Goal: Information Seeking & Learning: Check status

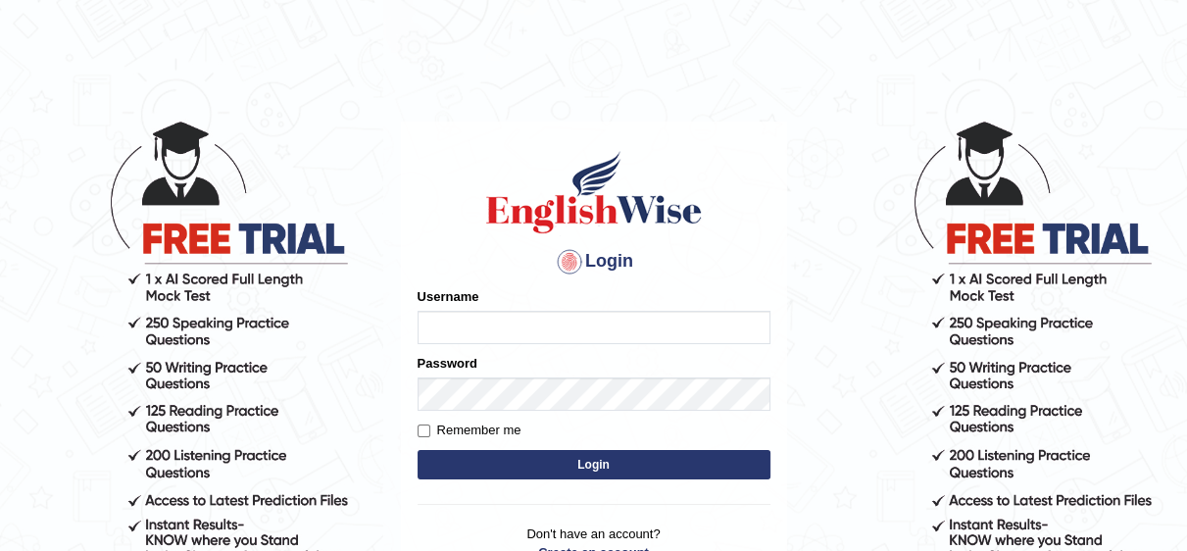
type input "Irum2025"
click at [631, 463] on button "Login" at bounding box center [594, 464] width 353 height 29
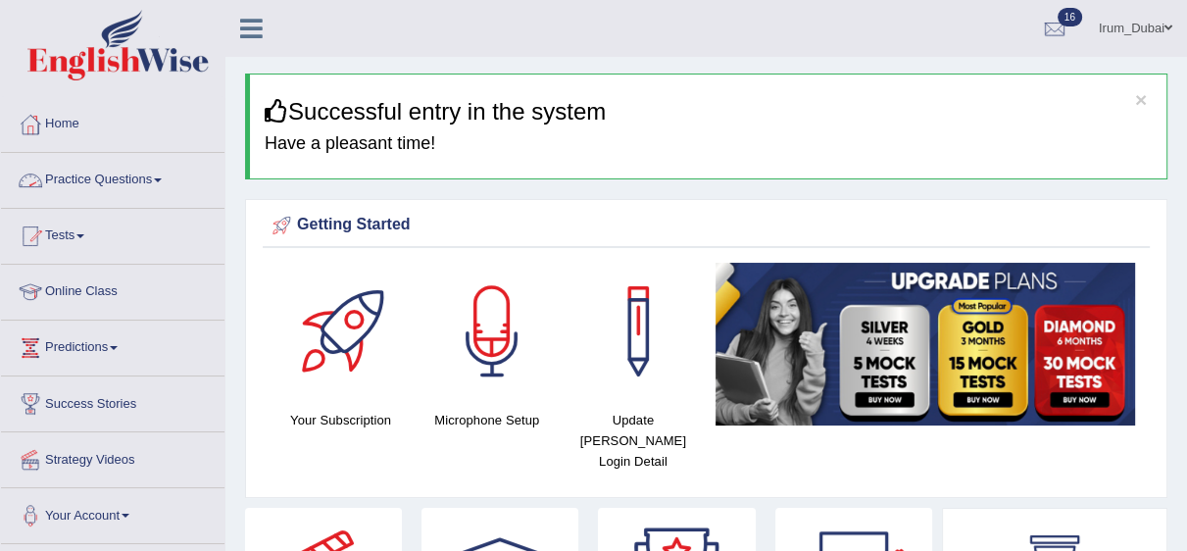
click at [141, 199] on link "Practice Questions" at bounding box center [112, 177] width 223 height 49
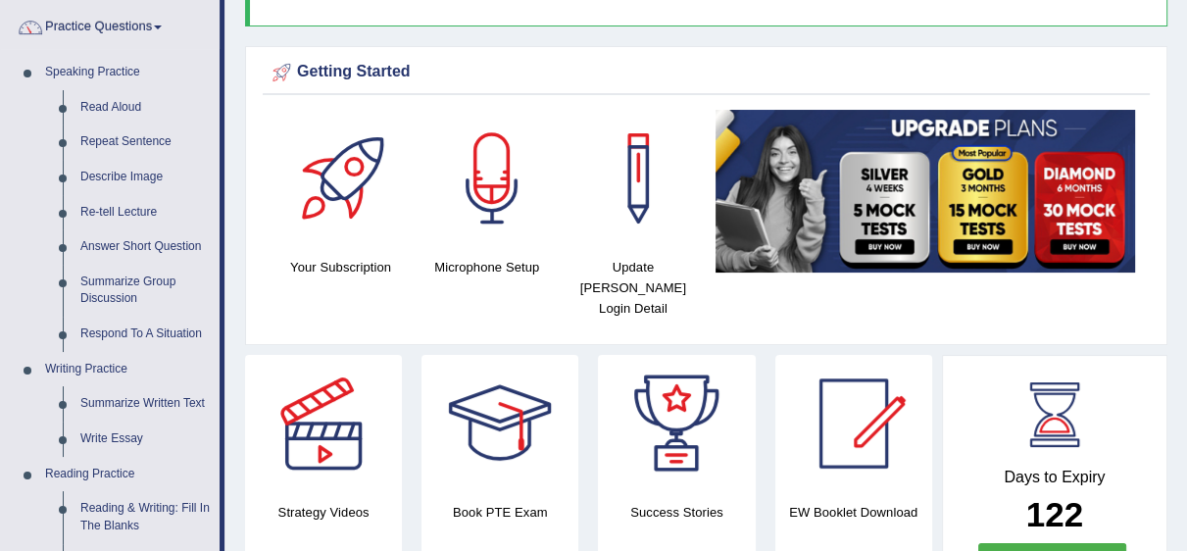
scroll to position [160, 0]
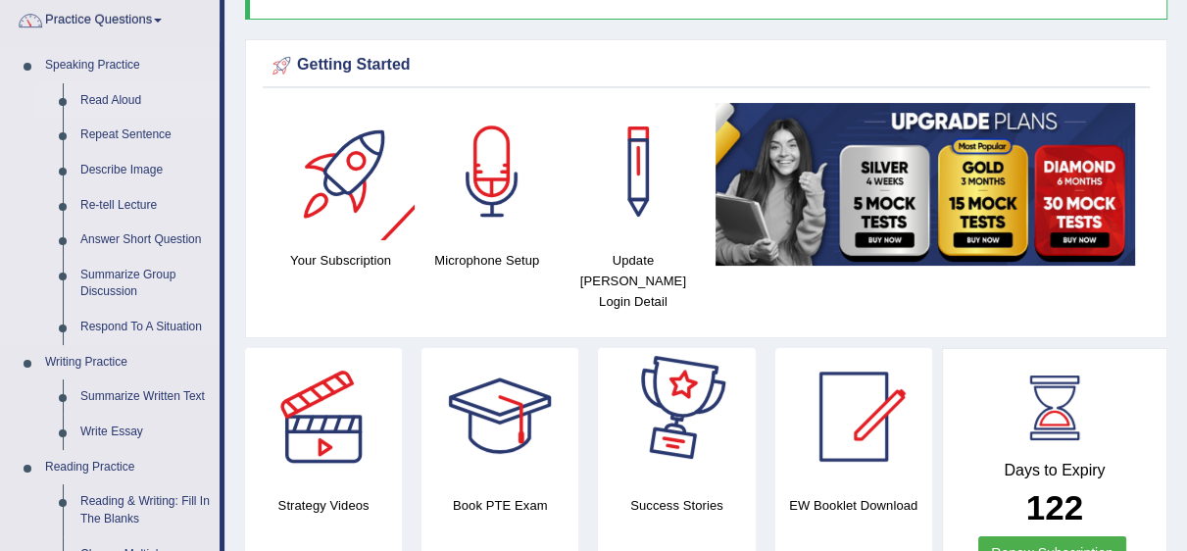
click at [108, 108] on link "Read Aloud" at bounding box center [146, 100] width 148 height 35
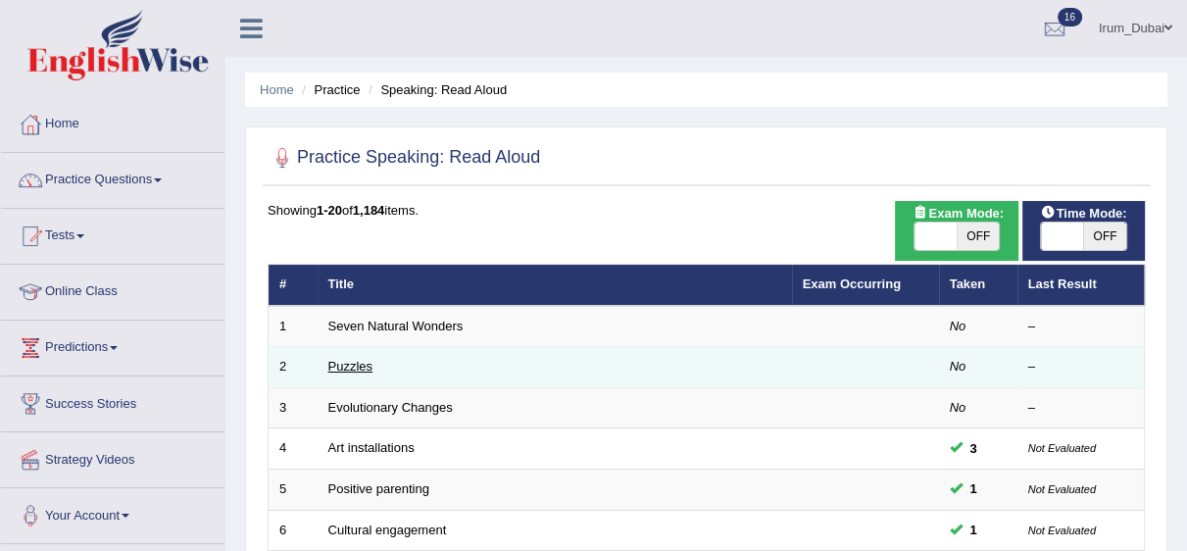
click at [335, 360] on link "Puzzles" at bounding box center [350, 366] width 45 height 15
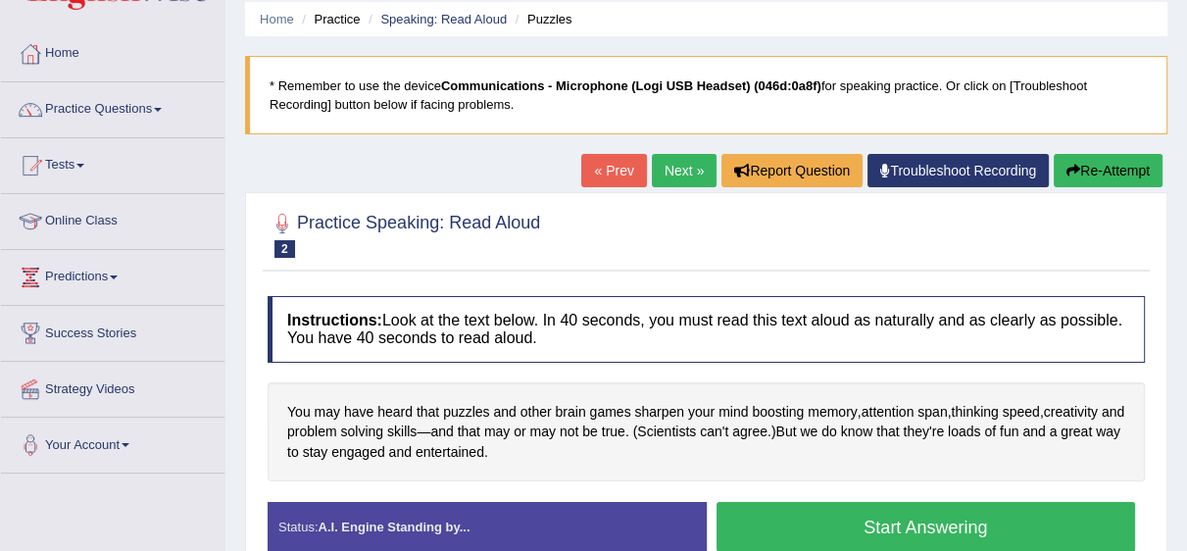
scroll to position [45, 0]
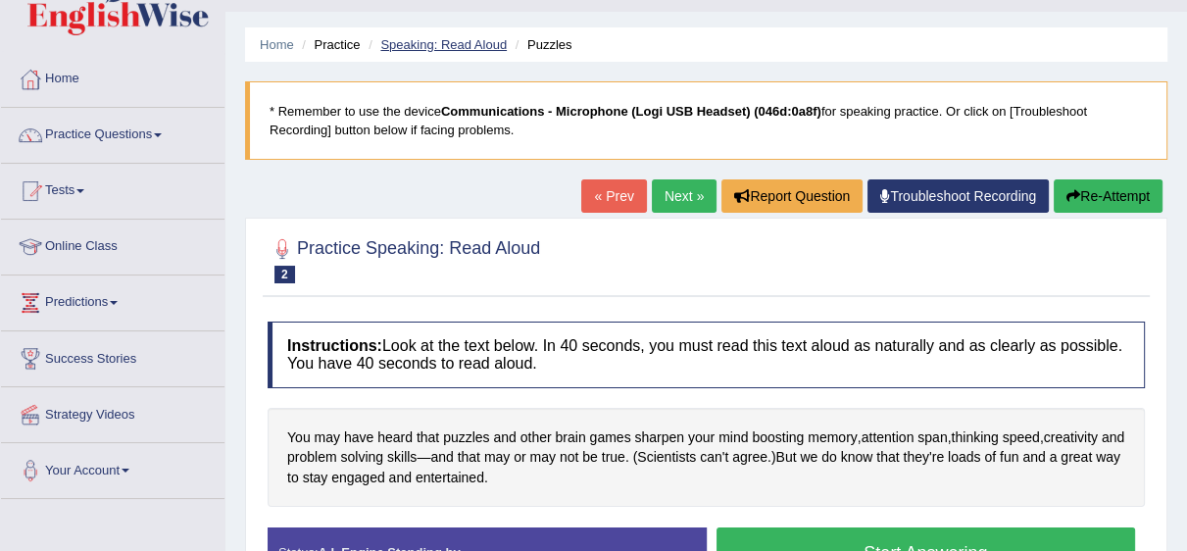
click at [469, 38] on link "Speaking: Read Aloud" at bounding box center [443, 44] width 126 height 15
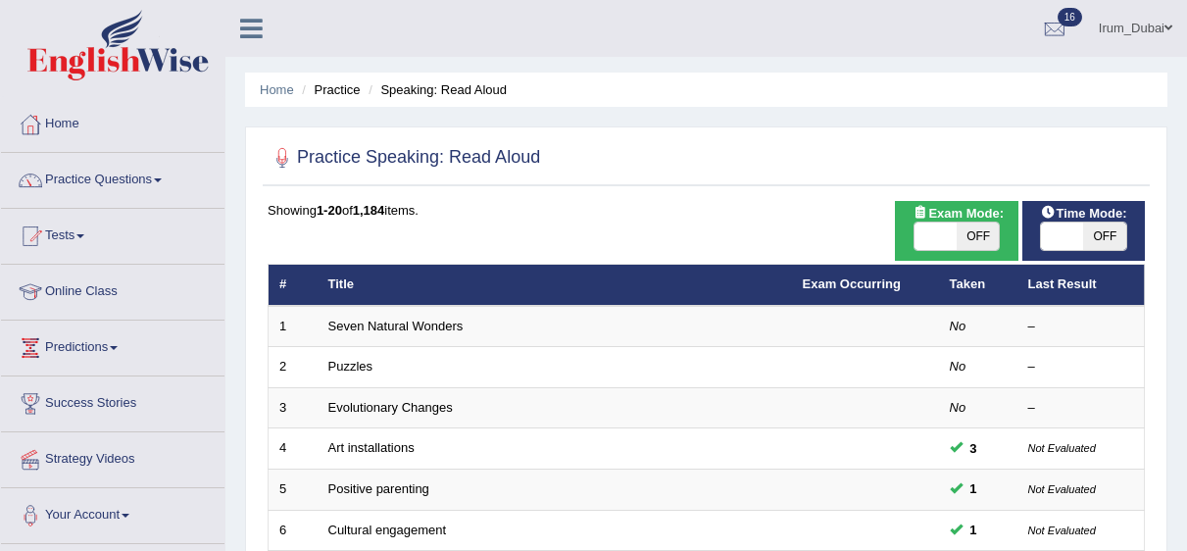
click at [335, 359] on link "Puzzles" at bounding box center [350, 366] width 45 height 15
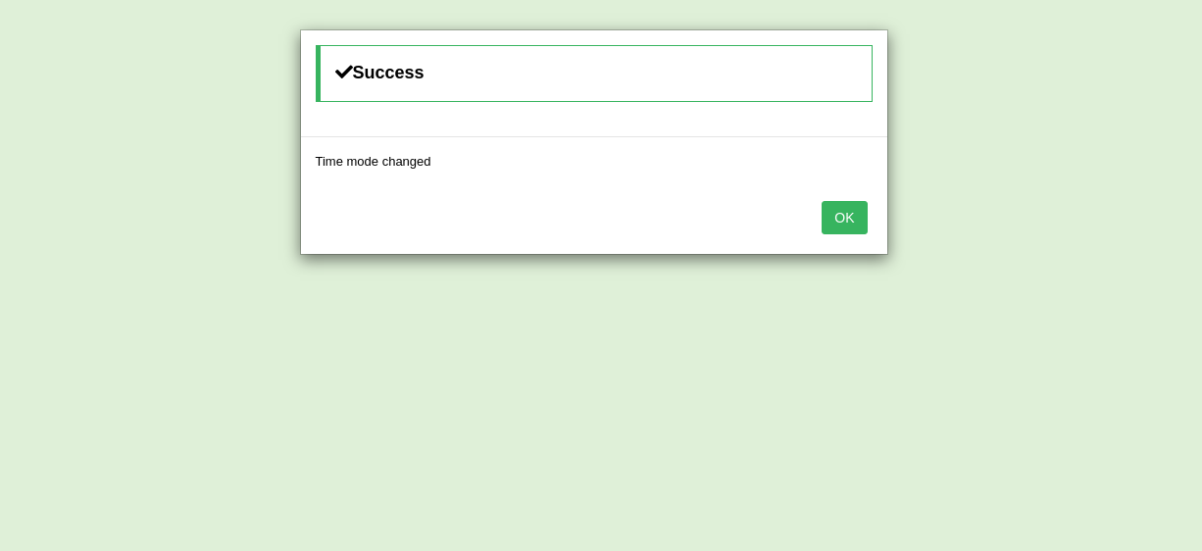
click at [838, 217] on button "OK" at bounding box center [843, 217] width 45 height 33
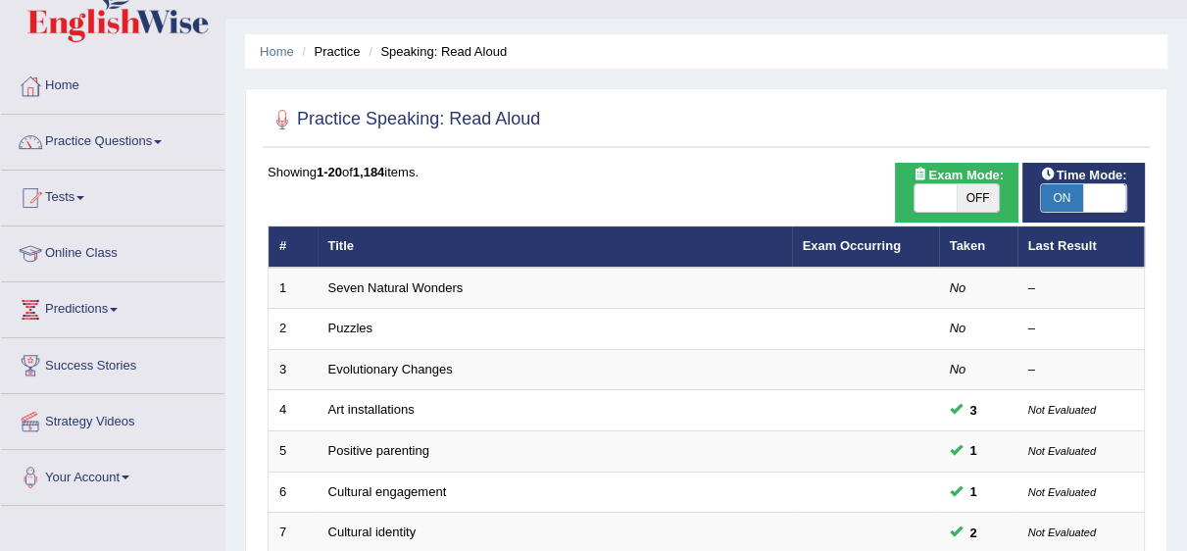
scroll to position [77, 0]
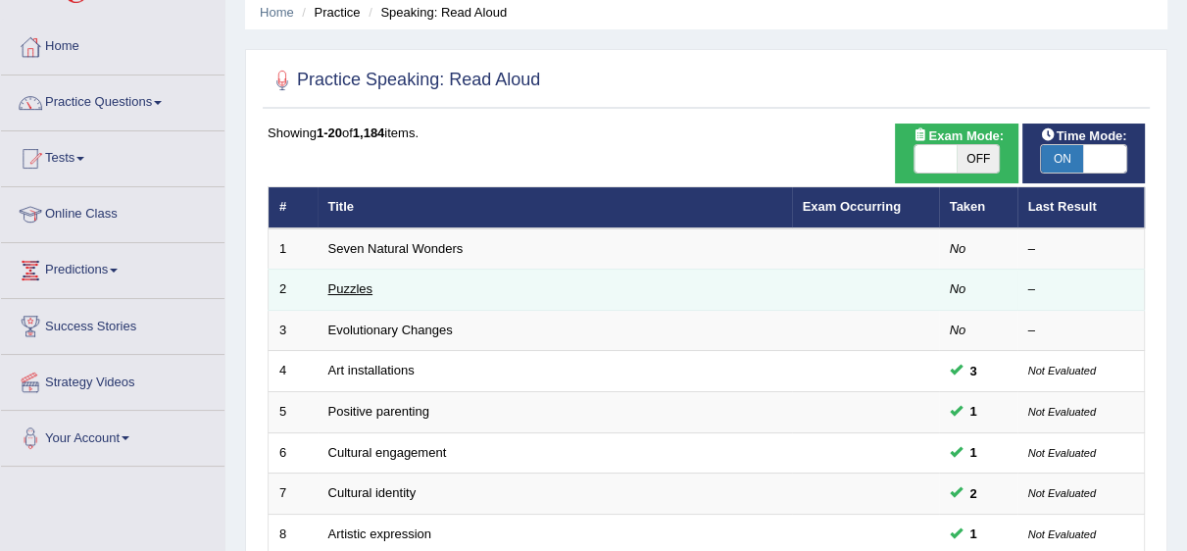
click at [340, 288] on link "Puzzles" at bounding box center [350, 288] width 45 height 15
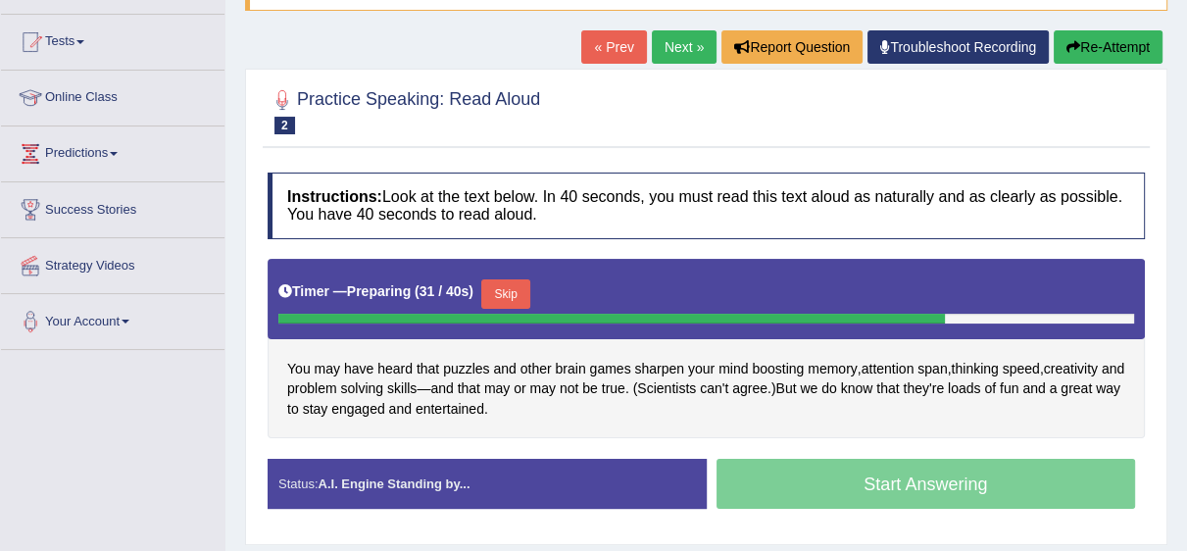
click at [822, 543] on div "Practice Speaking: Read Aloud 2 Puzzles Instructions: Look at the text below. I…" at bounding box center [706, 307] width 922 height 476
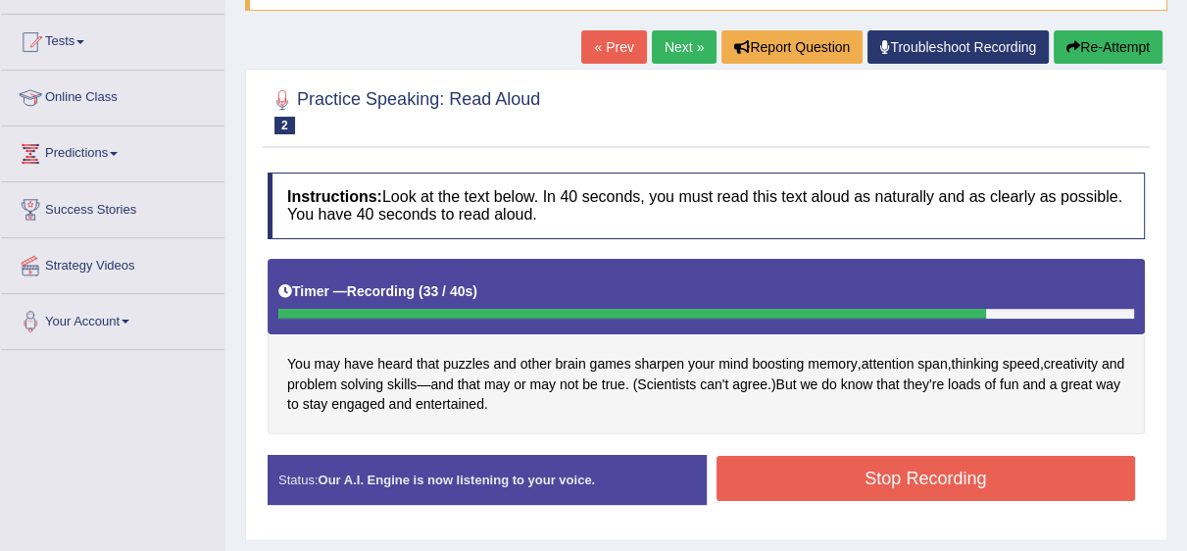
click at [1066, 479] on button "Stop Recording" at bounding box center [927, 478] width 420 height 45
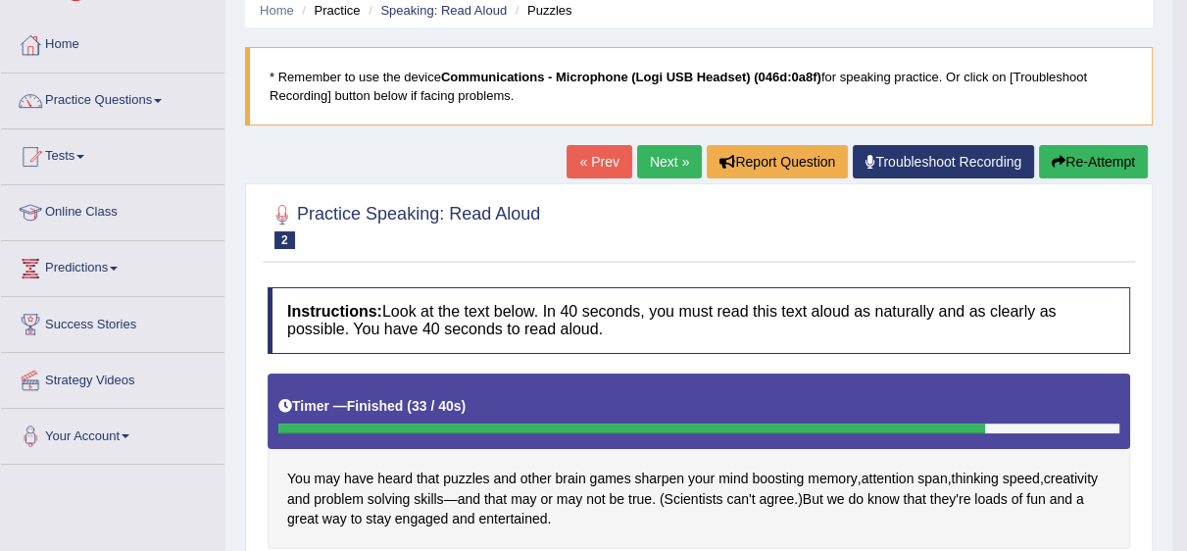
scroll to position [71, 0]
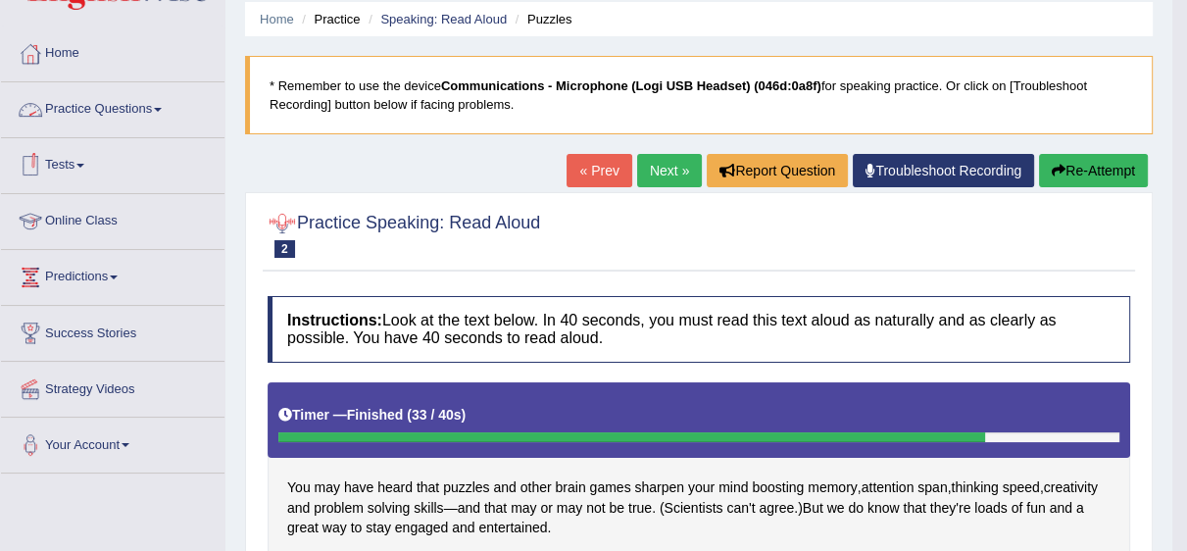
click at [51, 113] on link "Practice Questions" at bounding box center [112, 106] width 223 height 49
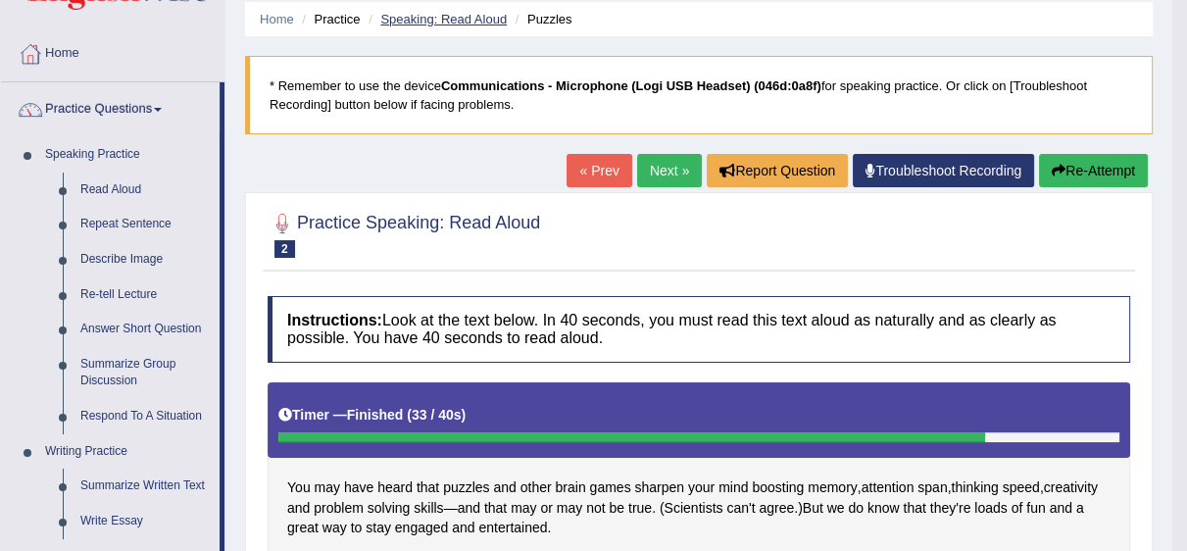
click at [437, 17] on link "Speaking: Read Aloud" at bounding box center [443, 19] width 126 height 15
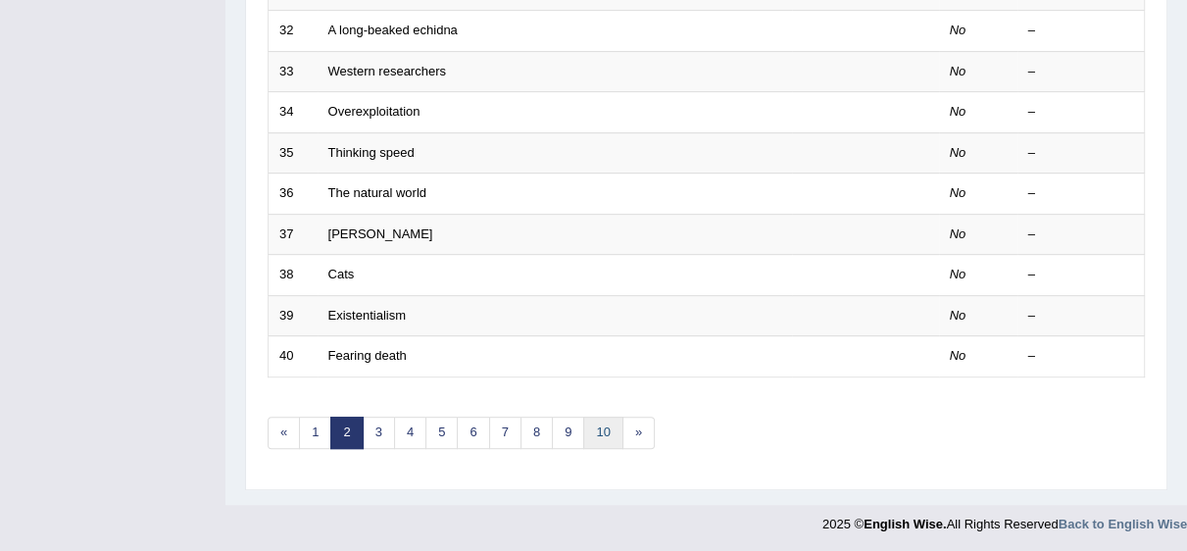
click at [606, 426] on link "10" at bounding box center [602, 433] width 39 height 32
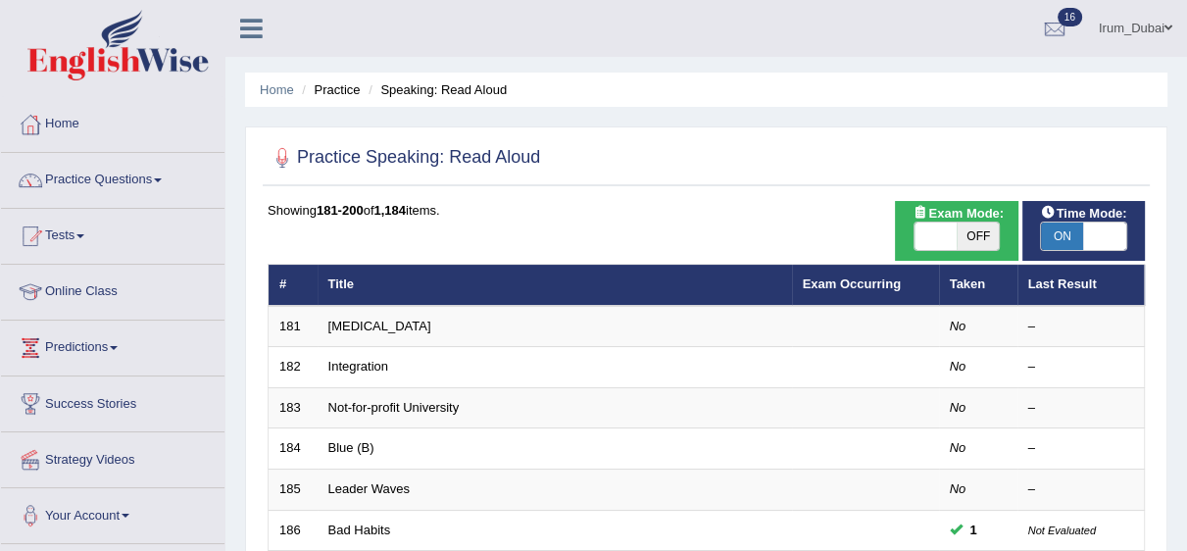
click at [1186, 38] on html "Toggle navigation Home Practice Questions Speaking Practice Read Aloud Repeat S…" at bounding box center [593, 275] width 1187 height 551
click at [101, 180] on link "Practice Questions" at bounding box center [112, 177] width 223 height 49
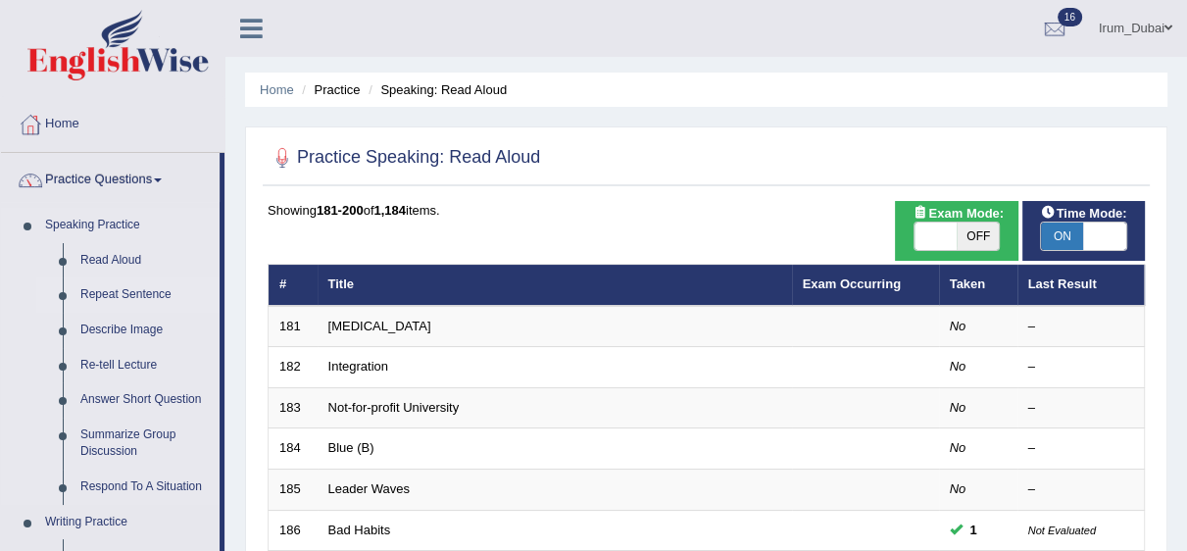
click at [101, 306] on link "Repeat Sentence" at bounding box center [146, 294] width 148 height 35
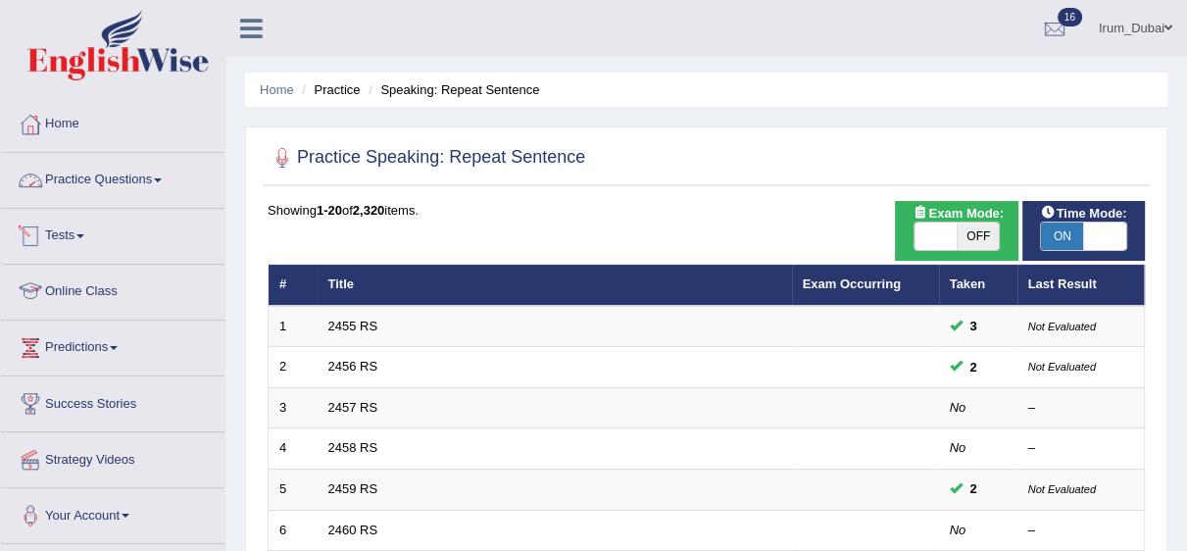
click at [155, 199] on link "Practice Questions" at bounding box center [112, 177] width 223 height 49
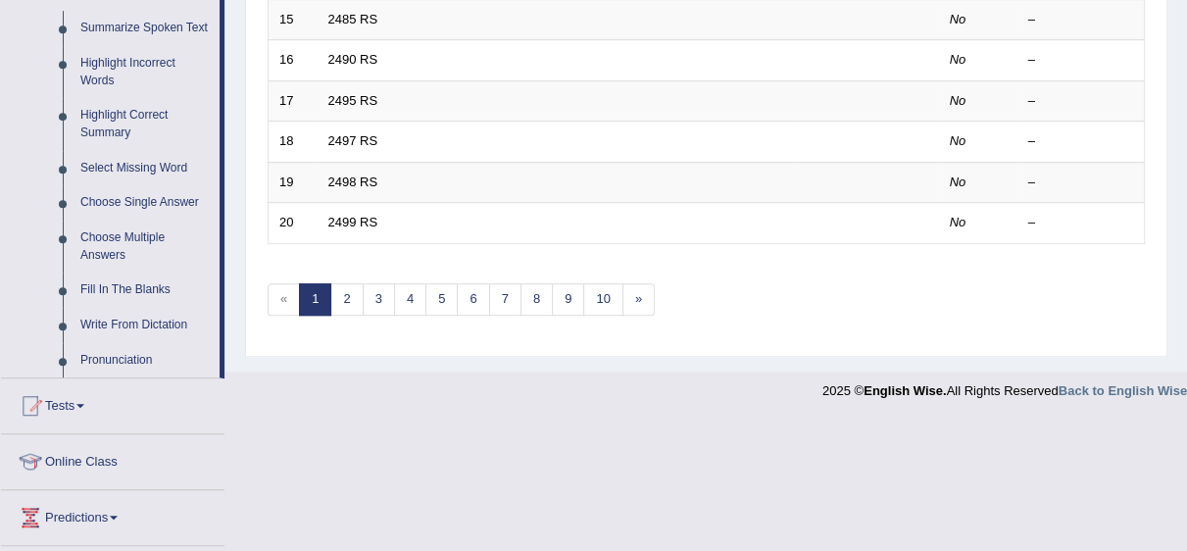
scroll to position [852, 0]
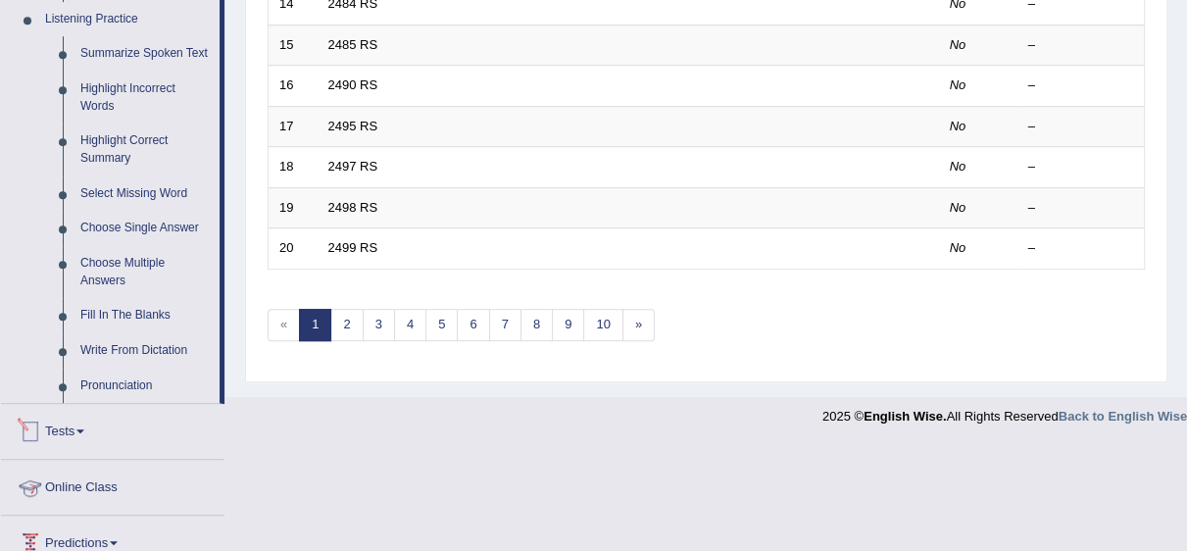
click at [57, 404] on link "Tests" at bounding box center [112, 428] width 223 height 49
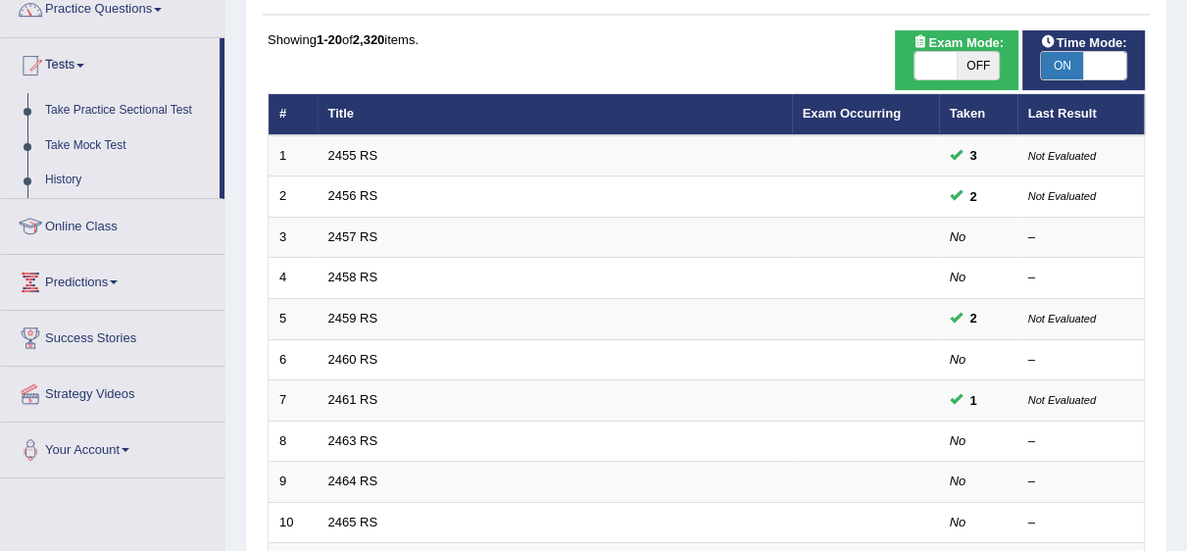
scroll to position [155, 0]
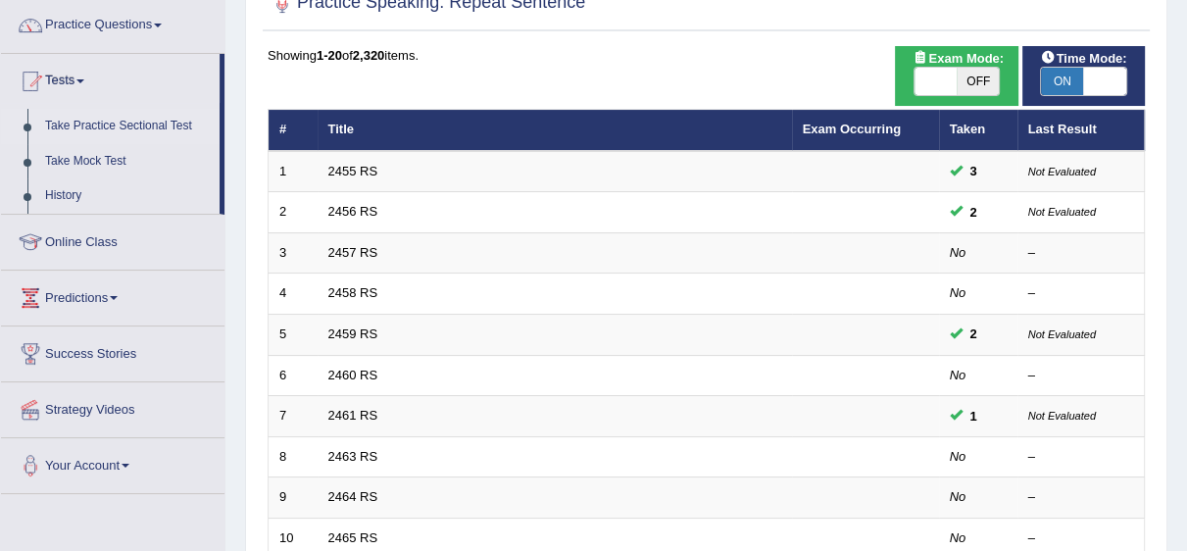
click at [147, 125] on link "Take Practice Sectional Test" at bounding box center [127, 126] width 183 height 35
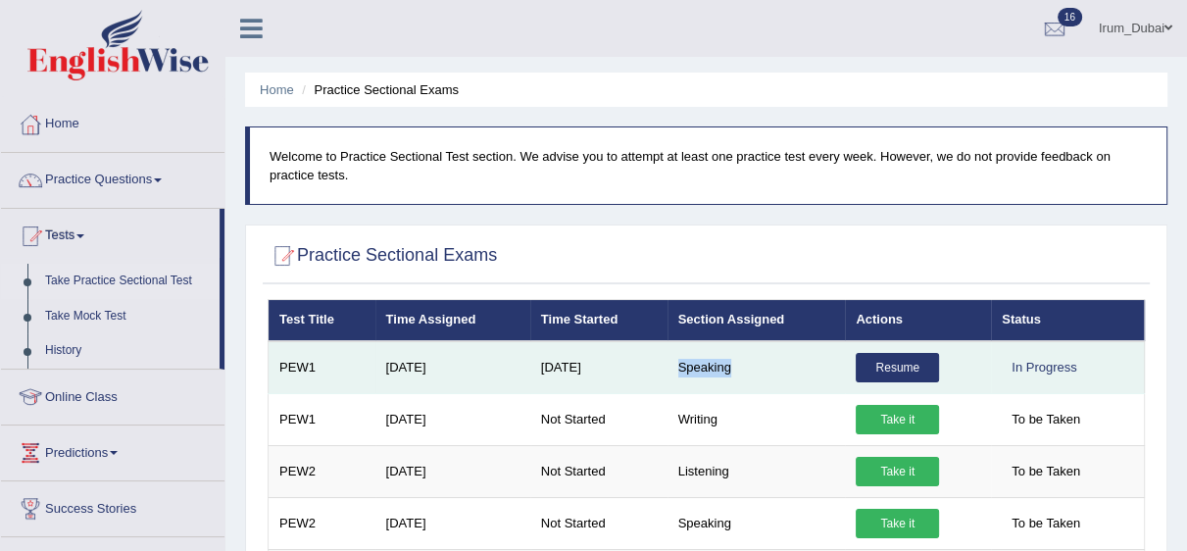
drag, startPoint x: 676, startPoint y: 367, endPoint x: 742, endPoint y: 367, distance: 65.7
click at [742, 367] on td "Speaking" at bounding box center [757, 367] width 178 height 53
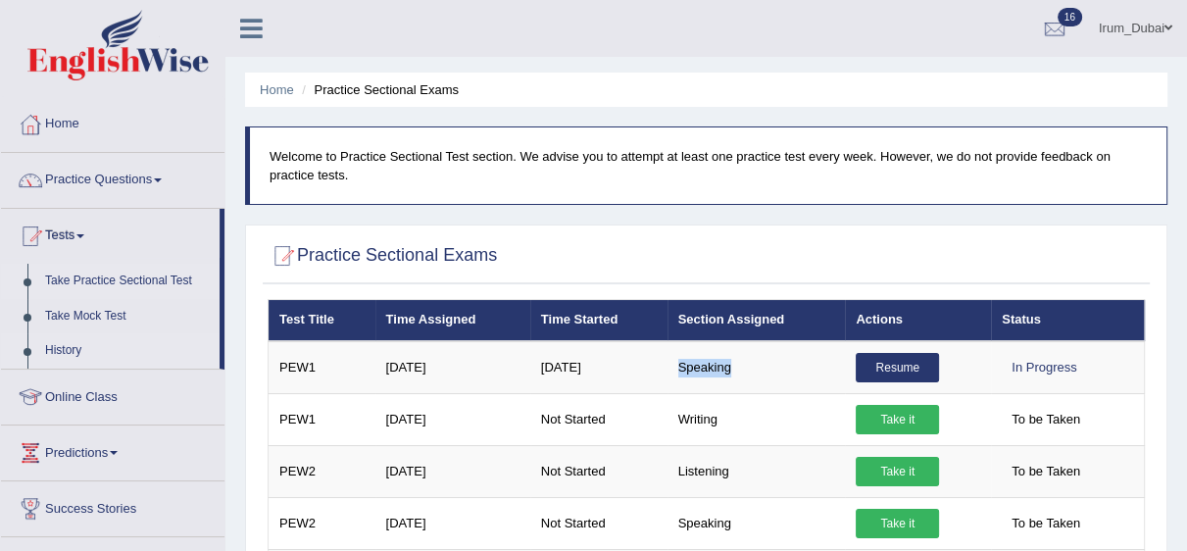
click at [59, 359] on link "History" at bounding box center [127, 350] width 183 height 35
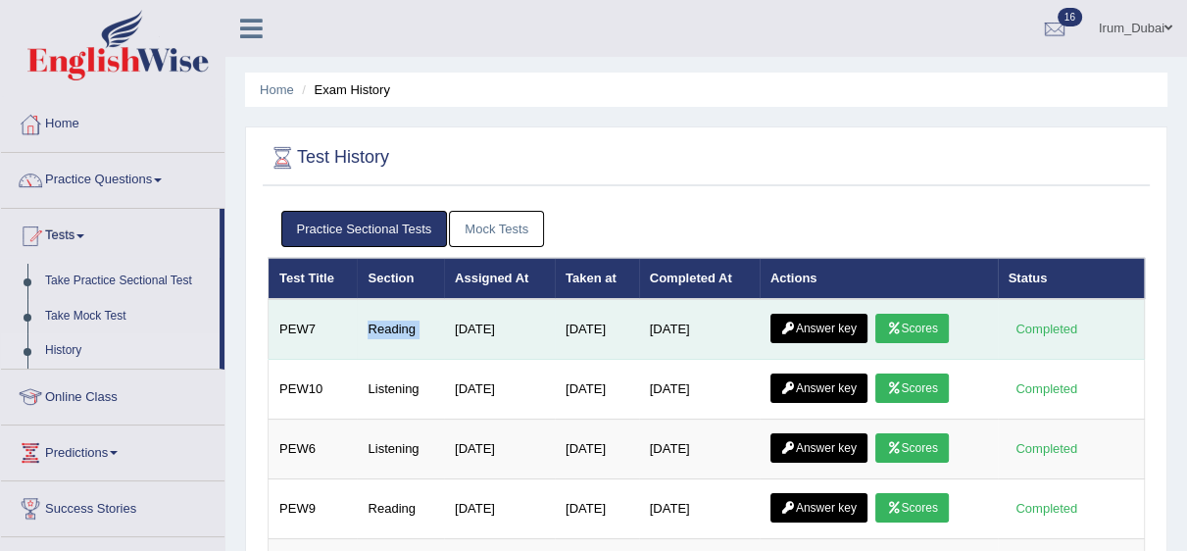
drag, startPoint x: 362, startPoint y: 333, endPoint x: 437, endPoint y: 325, distance: 75.9
click at [437, 325] on tr "PEW7 Reading [DATE] [DATE] [DATE] Answer key Scores Completed" at bounding box center [707, 329] width 876 height 61
click at [801, 321] on link "Answer key" at bounding box center [818, 328] width 97 height 29
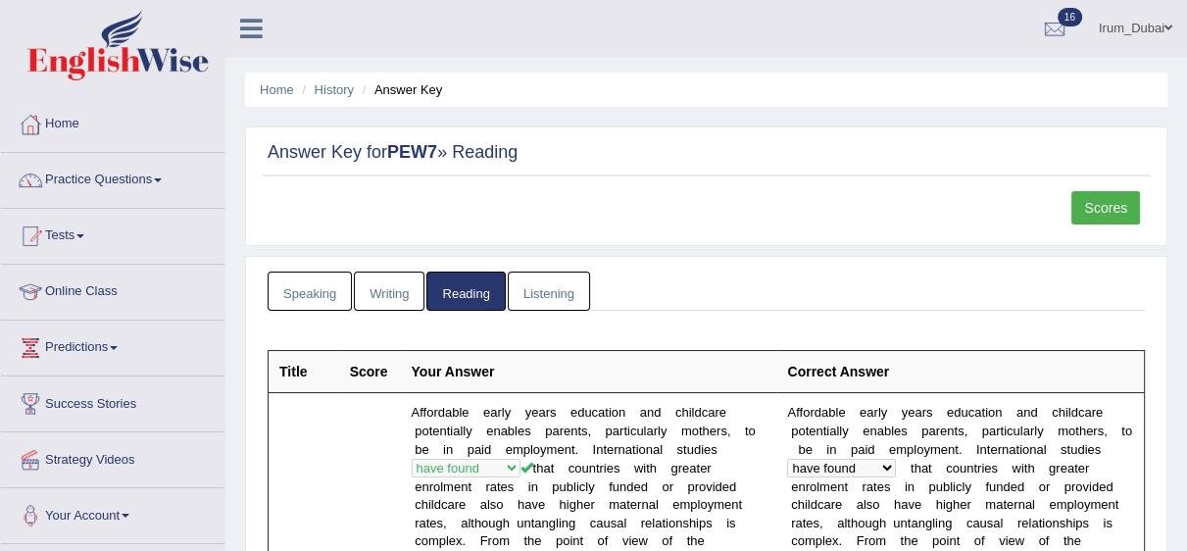
click at [294, 295] on link "Speaking" at bounding box center [310, 292] width 84 height 40
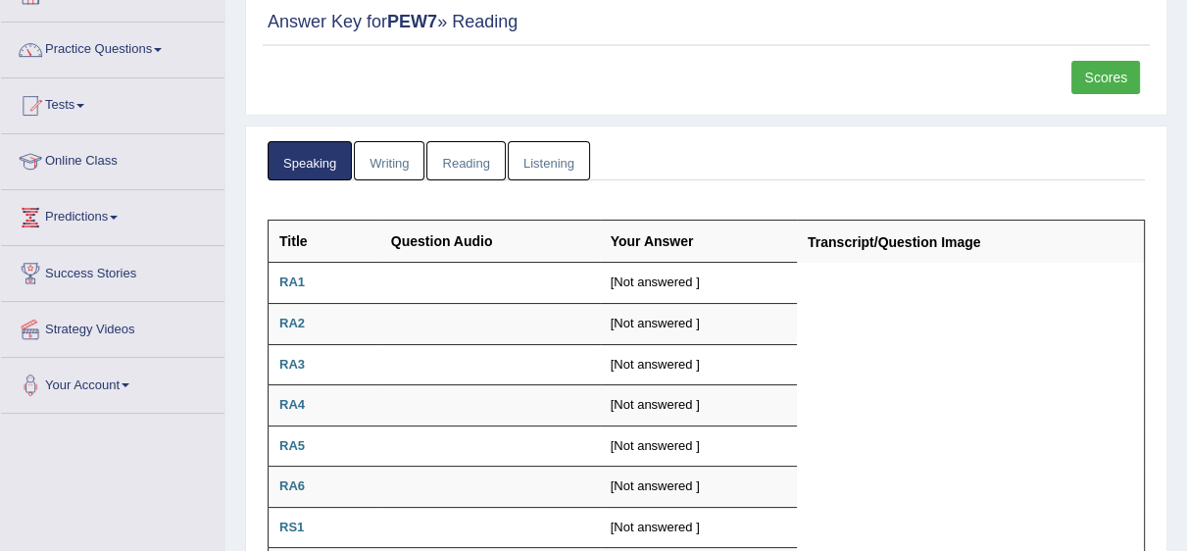
click at [379, 156] on link "Writing" at bounding box center [389, 161] width 71 height 40
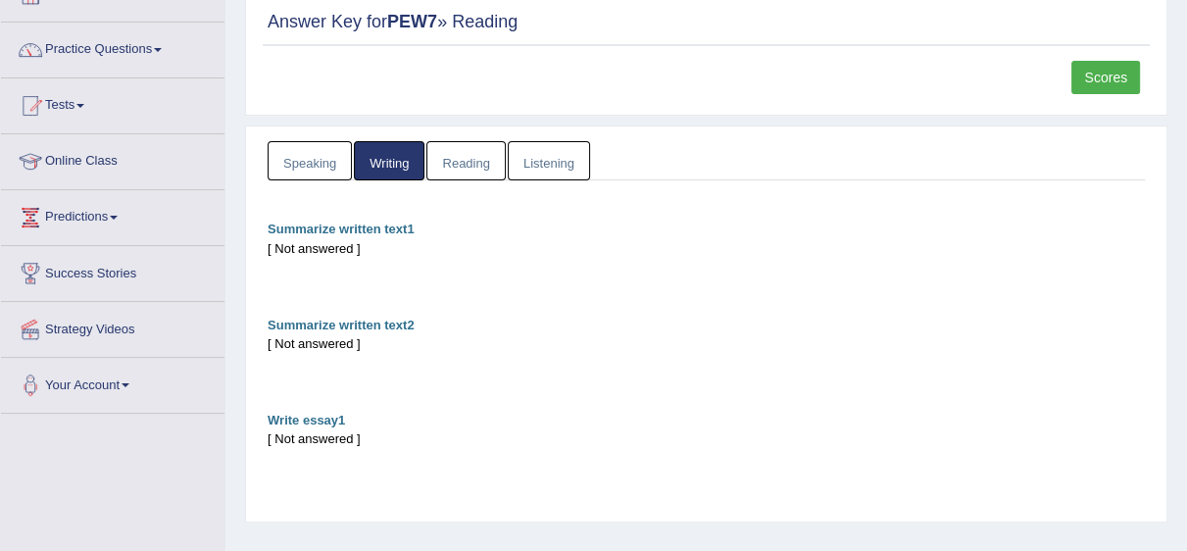
click at [544, 156] on link "Listening" at bounding box center [549, 161] width 82 height 40
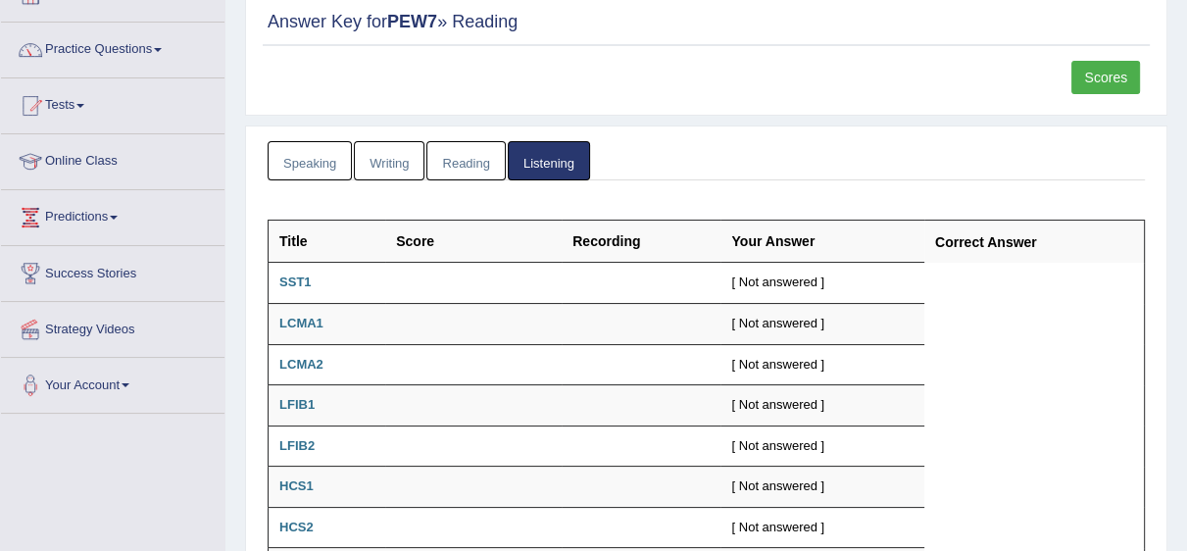
click at [454, 153] on link "Reading" at bounding box center [465, 161] width 78 height 40
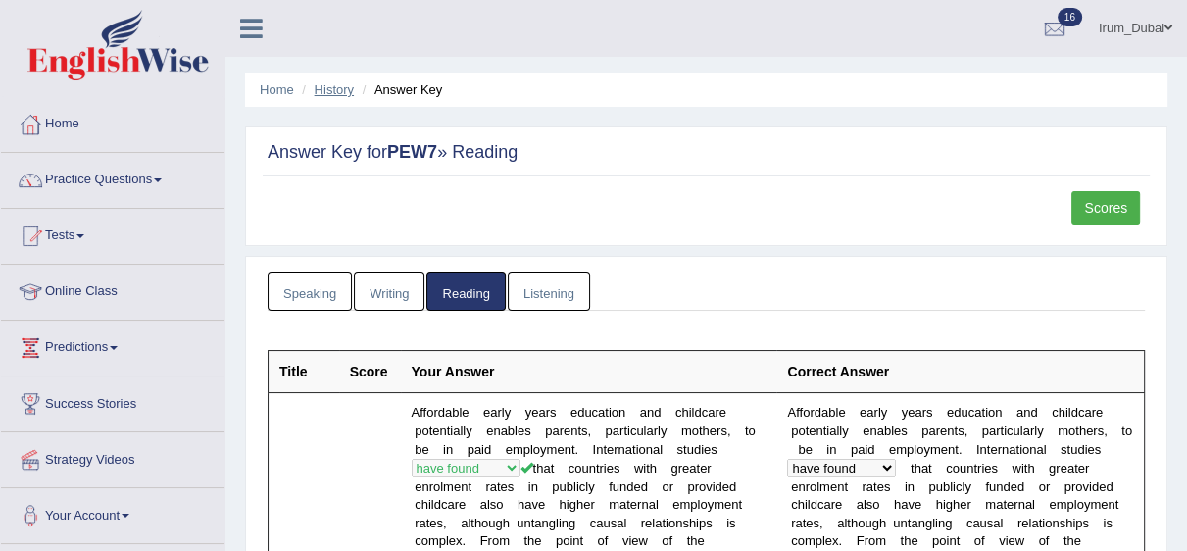
click at [324, 87] on link "History" at bounding box center [334, 89] width 39 height 15
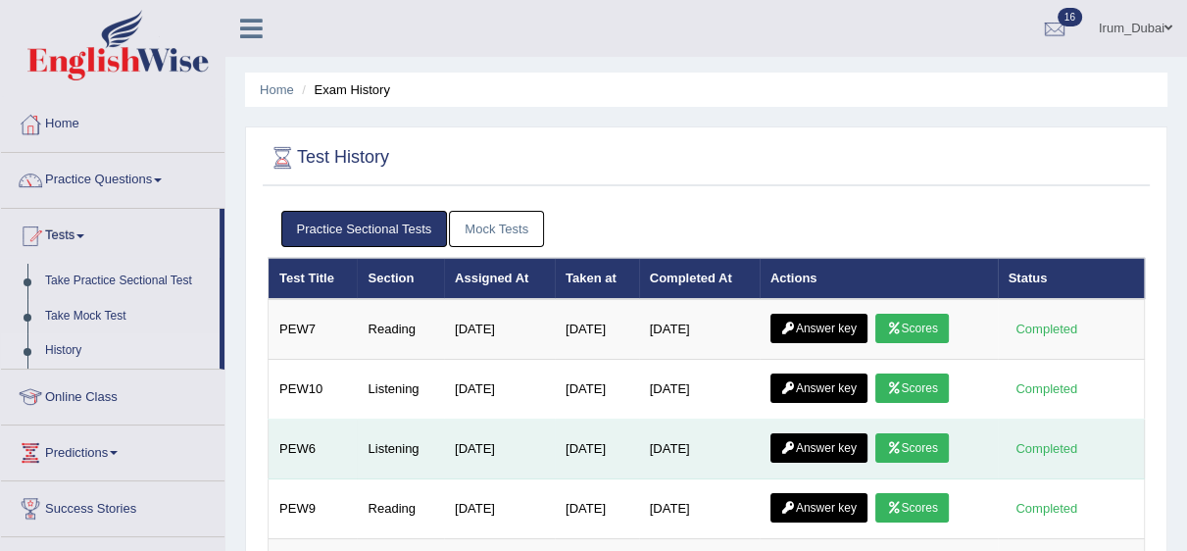
click at [841, 443] on link "Answer key" at bounding box center [818, 447] width 97 height 29
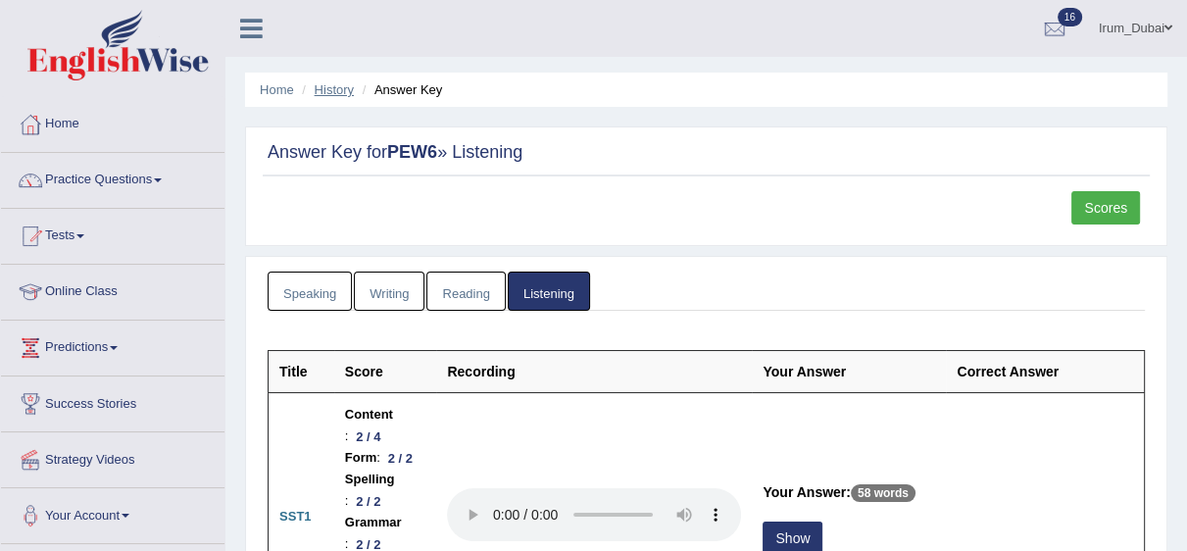
click at [341, 83] on link "History" at bounding box center [334, 89] width 39 height 15
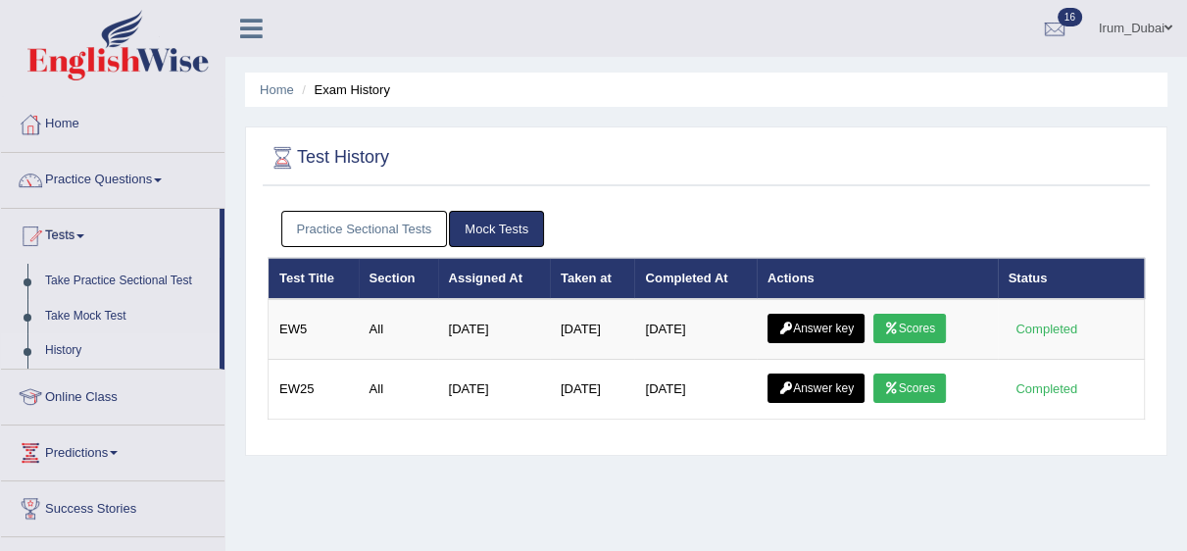
click at [74, 347] on link "History" at bounding box center [127, 350] width 183 height 35
click at [140, 180] on link "Practice Questions" at bounding box center [112, 177] width 223 height 49
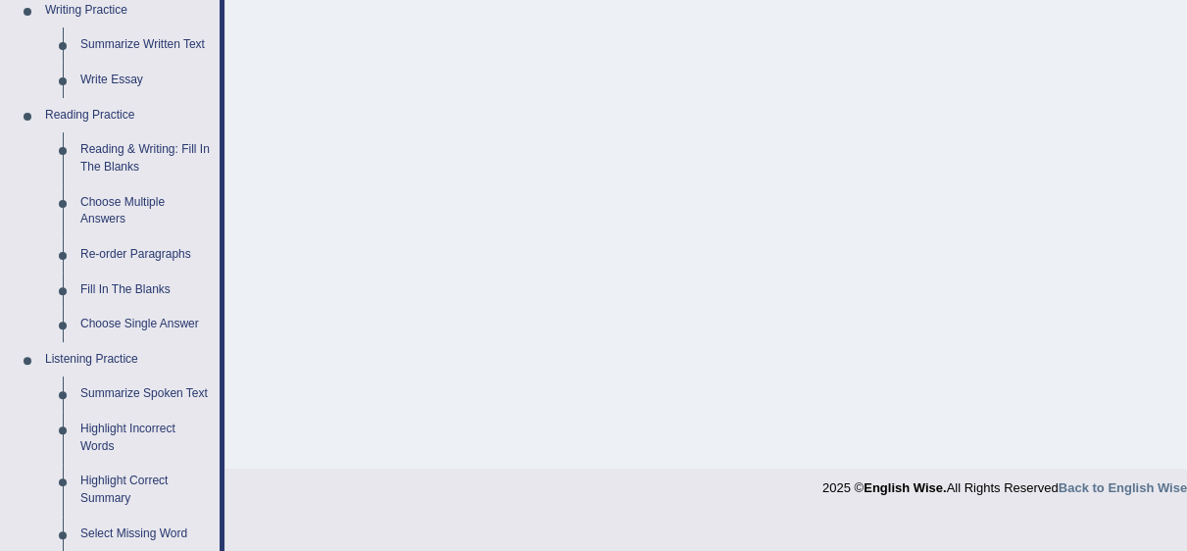
scroll to position [483, 0]
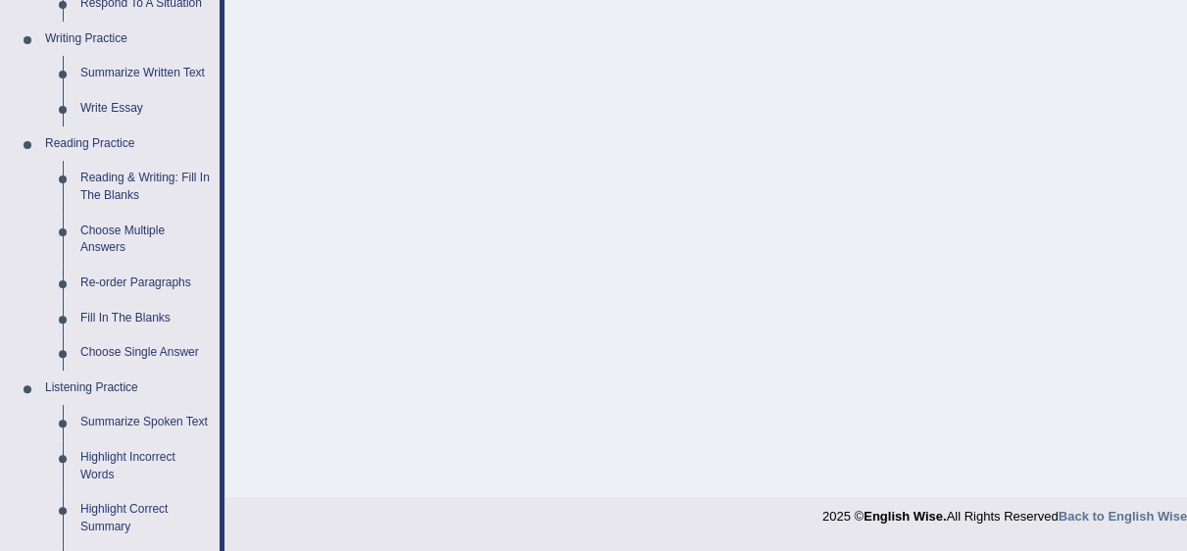
drag, startPoint x: 1181, startPoint y: 211, endPoint x: 1185, endPoint y: 166, distance: 45.3
click at [1185, 166] on div "Home Exam History Test History Practice Sectional Tests Mock Tests Test Title S…" at bounding box center [706, 7] width 962 height 980
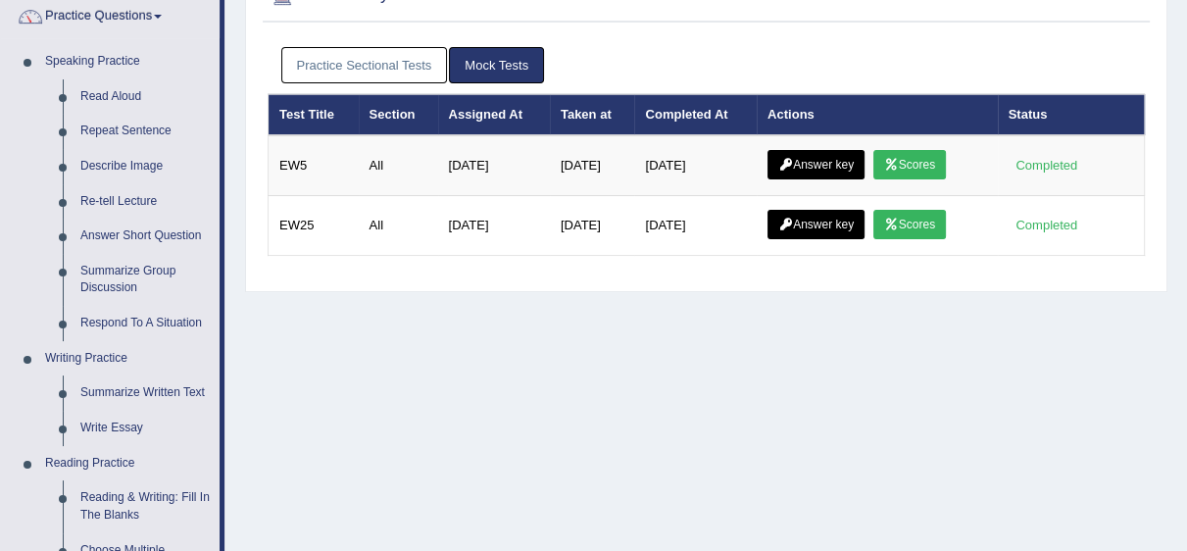
scroll to position [0, 0]
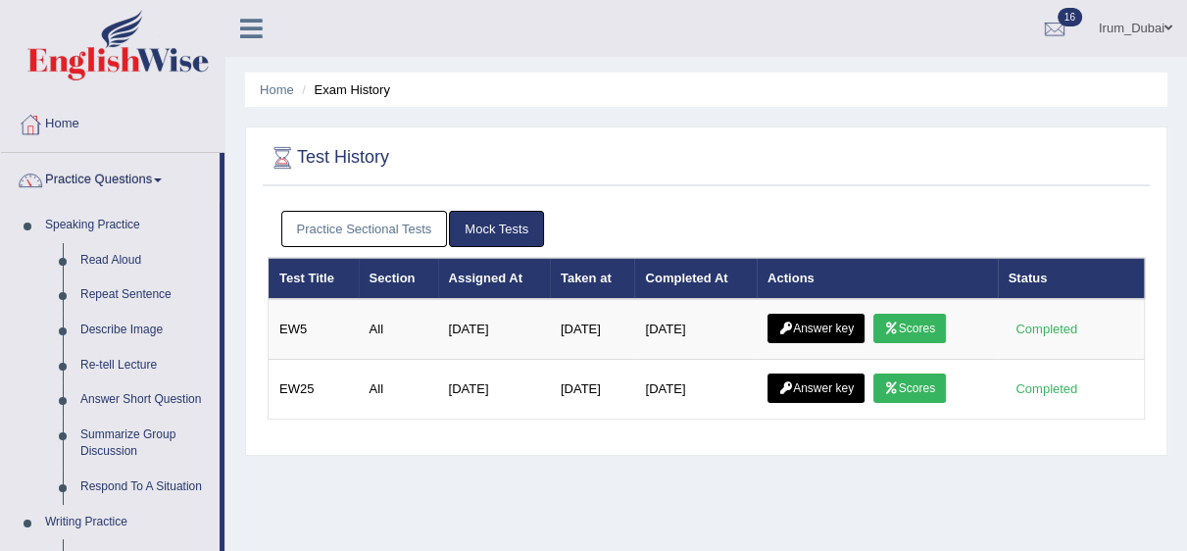
click at [126, 130] on link "Home" at bounding box center [112, 121] width 223 height 49
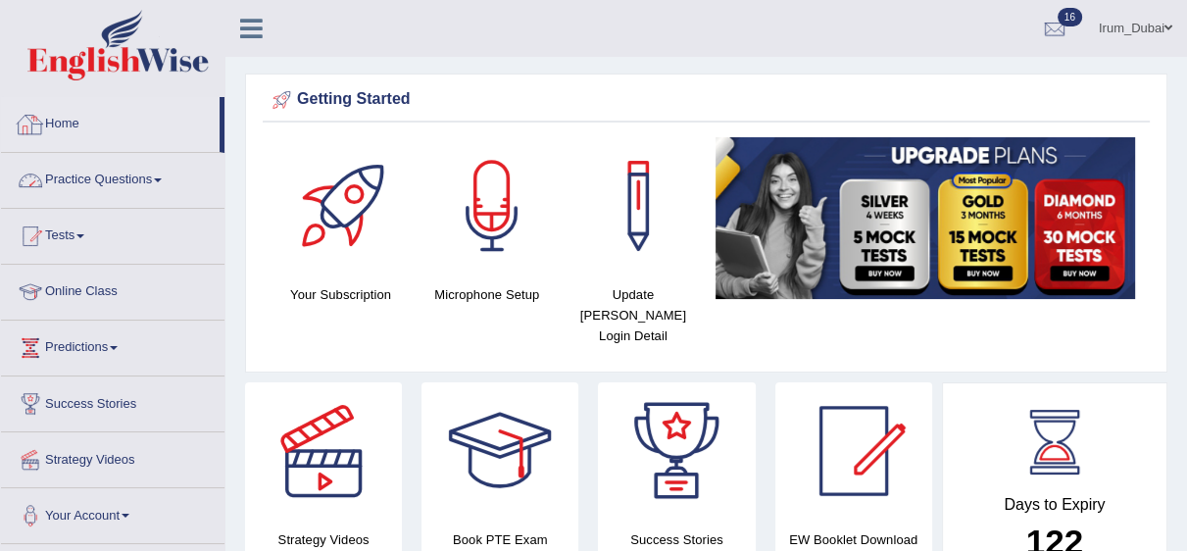
click at [116, 180] on link "Practice Questions" at bounding box center [112, 177] width 223 height 49
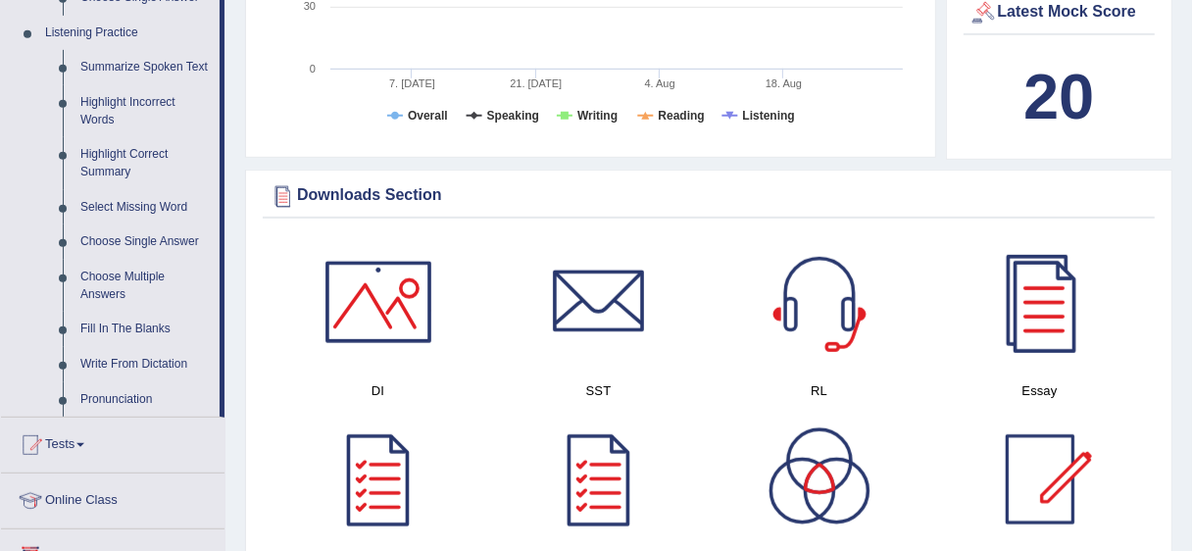
scroll to position [850, 0]
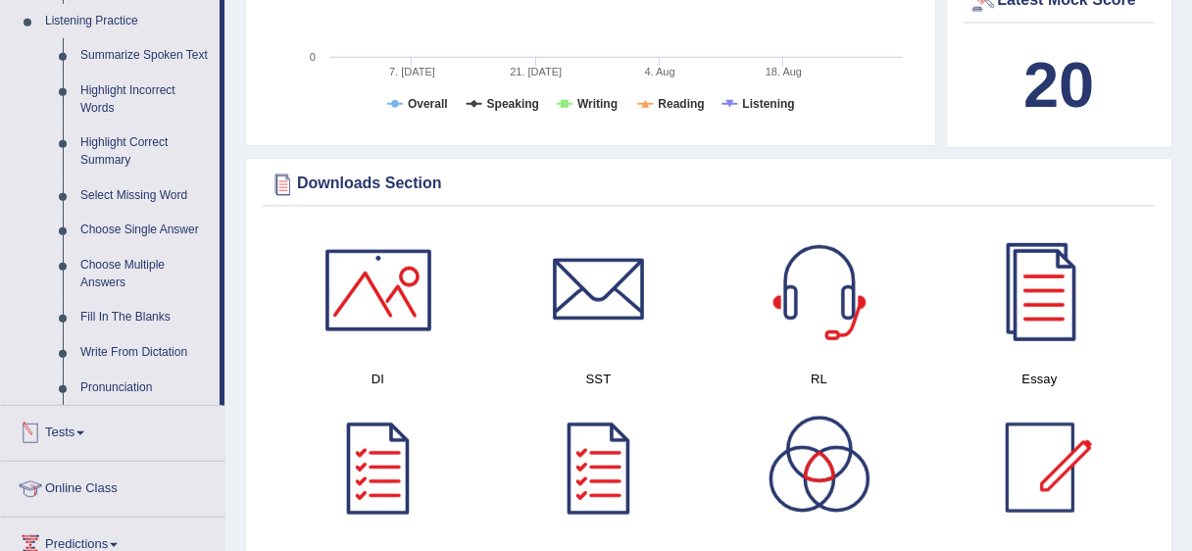
click at [60, 406] on link "Tests" at bounding box center [112, 430] width 223 height 49
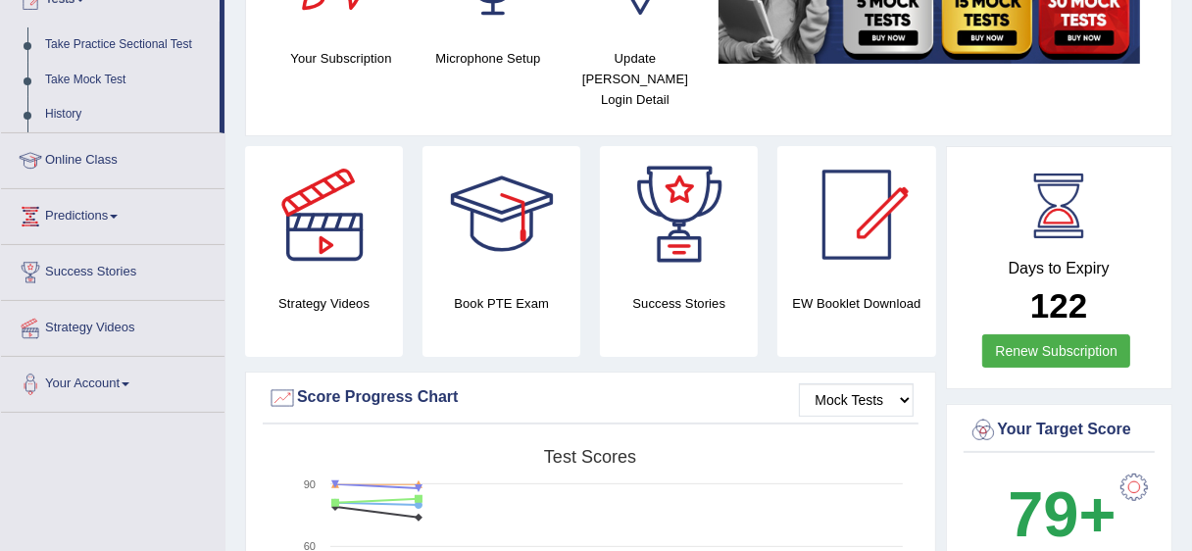
scroll to position [0, 0]
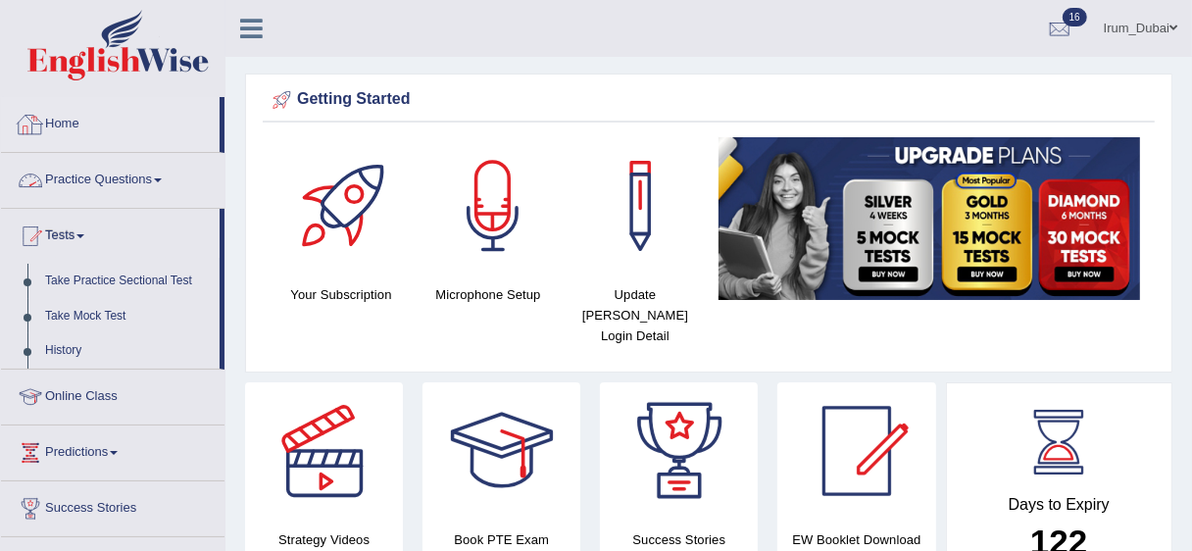
click at [115, 169] on link "Practice Questions" at bounding box center [112, 177] width 223 height 49
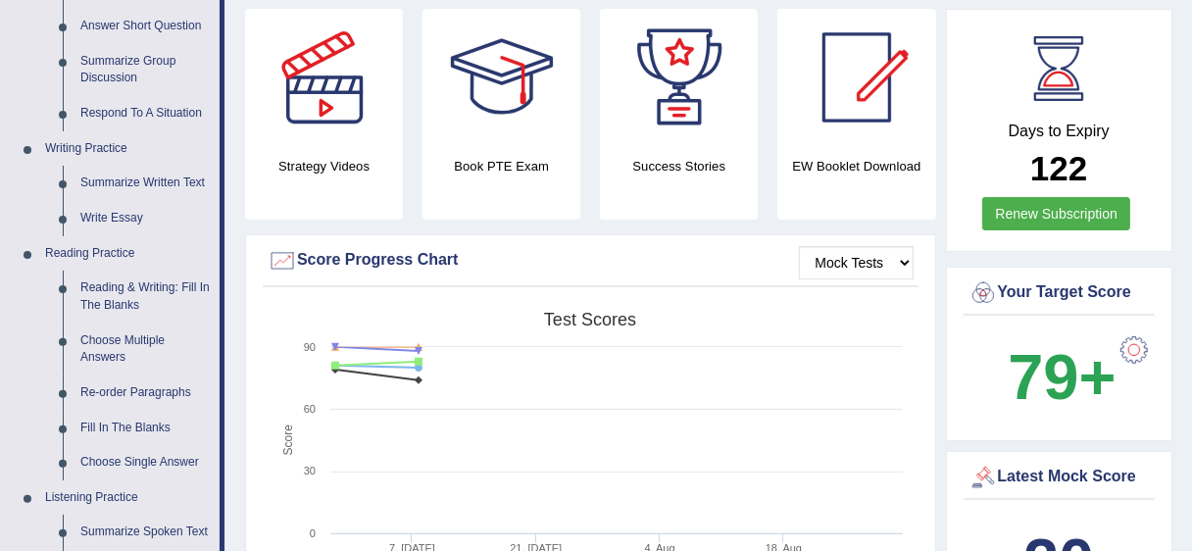
scroll to position [466, 0]
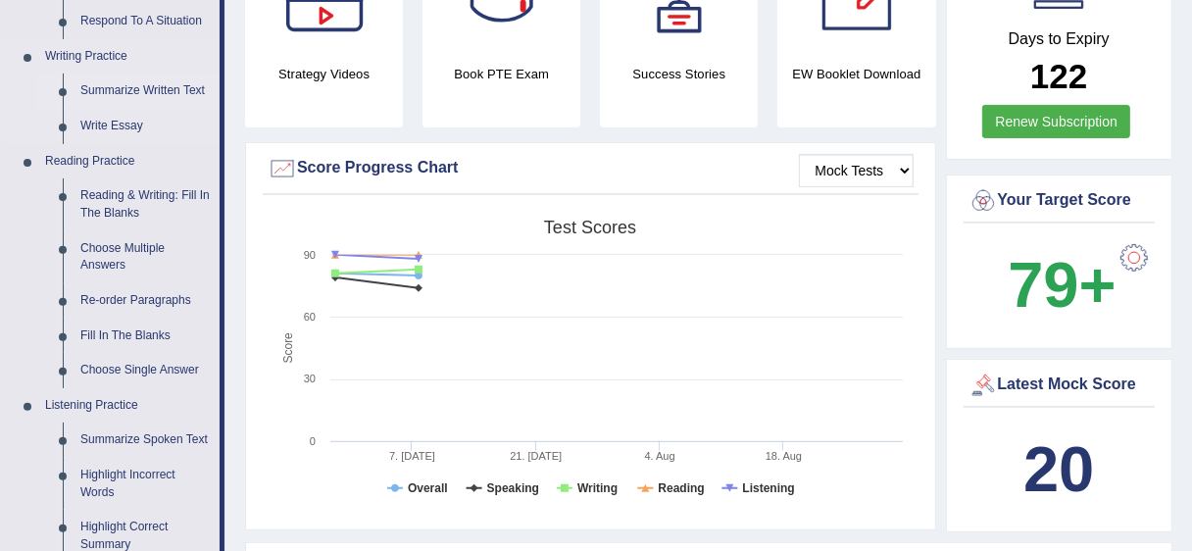
click at [142, 86] on link "Summarize Written Text" at bounding box center [146, 91] width 148 height 35
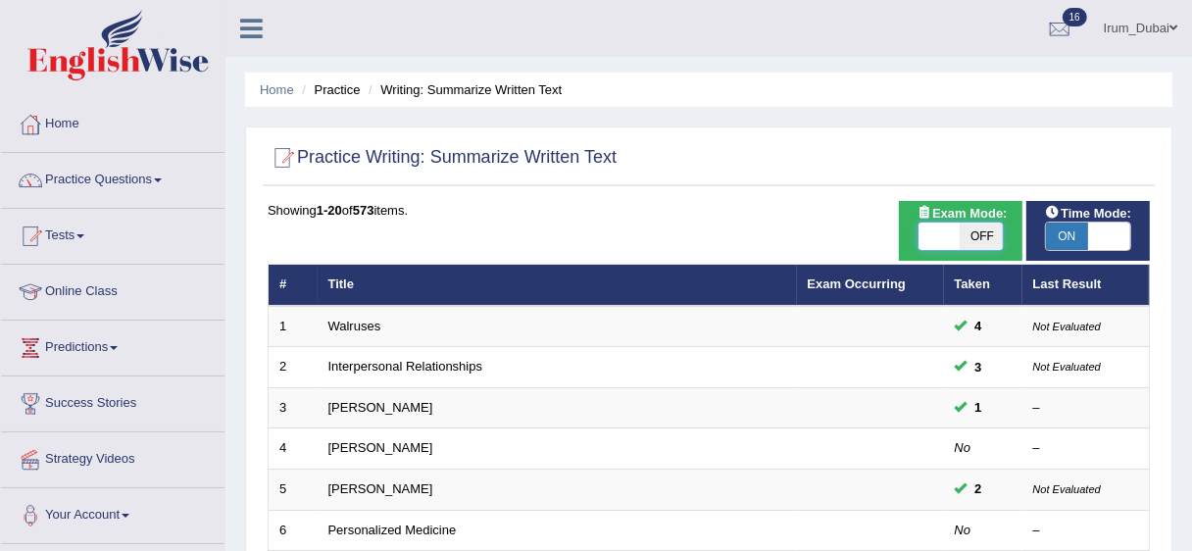
click at [957, 235] on span at bounding box center [939, 236] width 42 height 27
checkbox input "true"
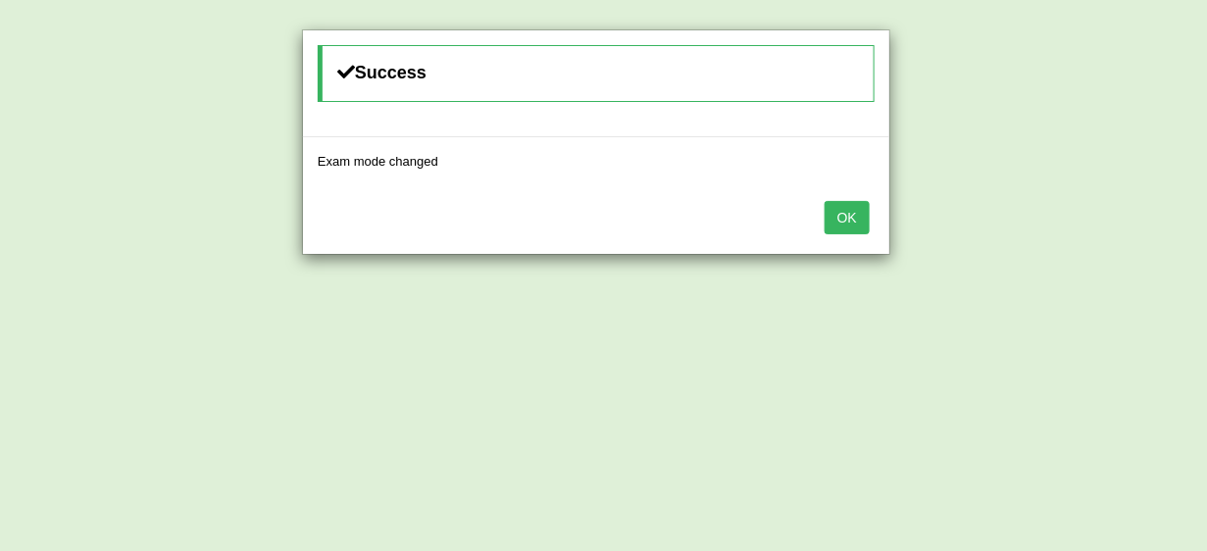
click at [841, 210] on button "OK" at bounding box center [846, 217] width 45 height 33
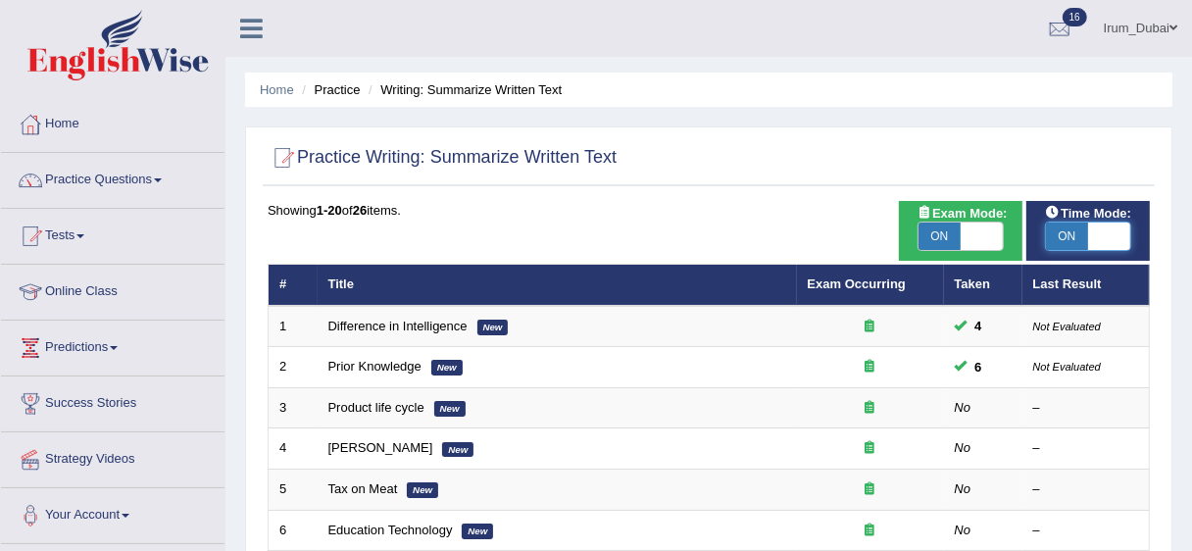
click at [1100, 236] on span at bounding box center [1109, 236] width 42 height 27
checkbox input "false"
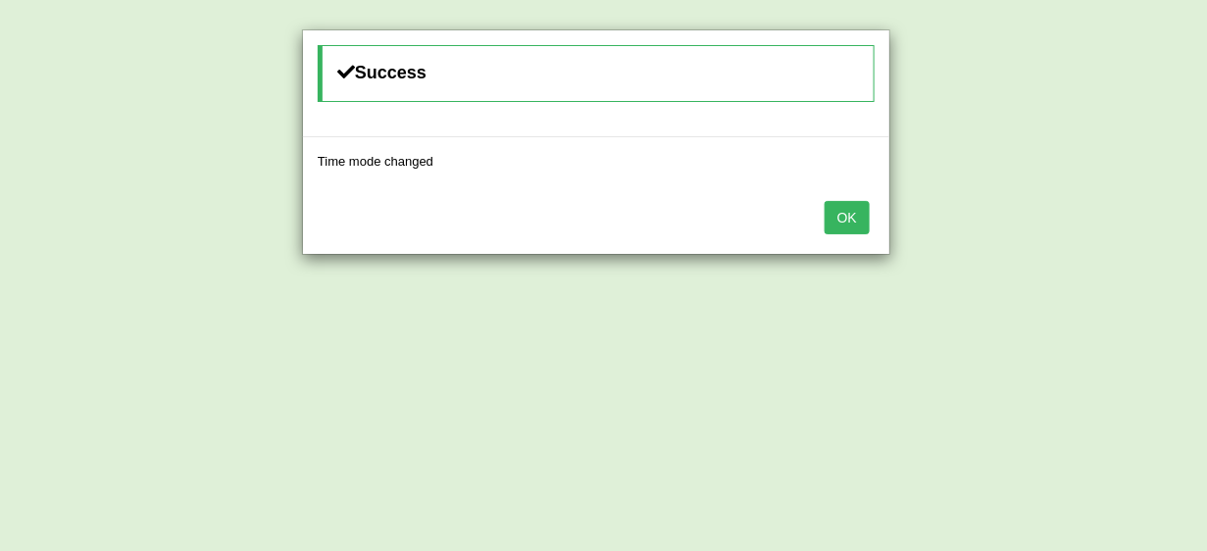
click at [850, 208] on button "OK" at bounding box center [846, 217] width 45 height 33
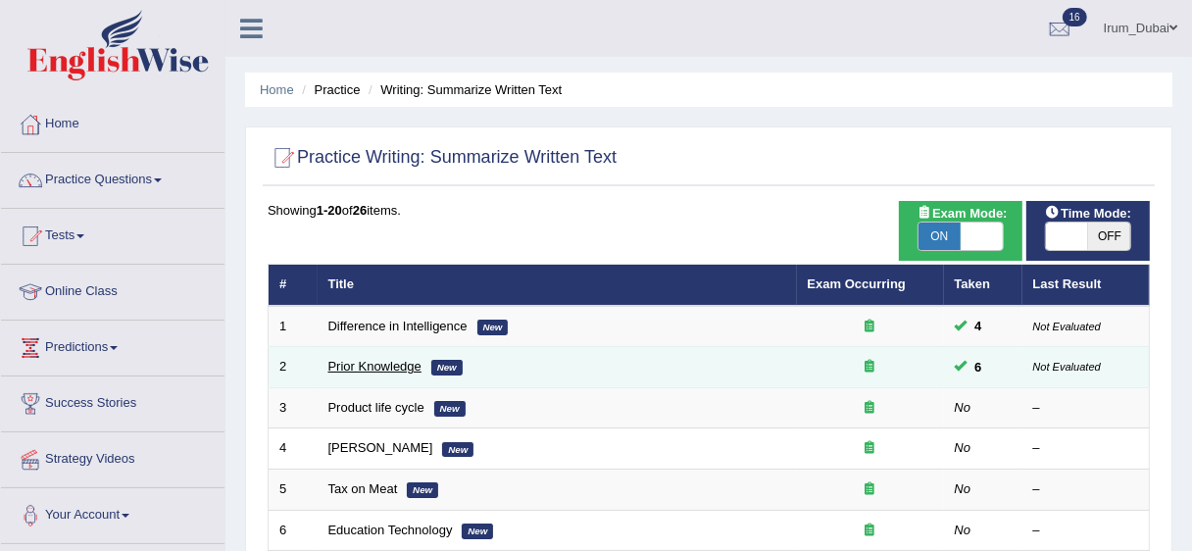
click at [380, 366] on link "Prior Knowledge" at bounding box center [374, 366] width 93 height 15
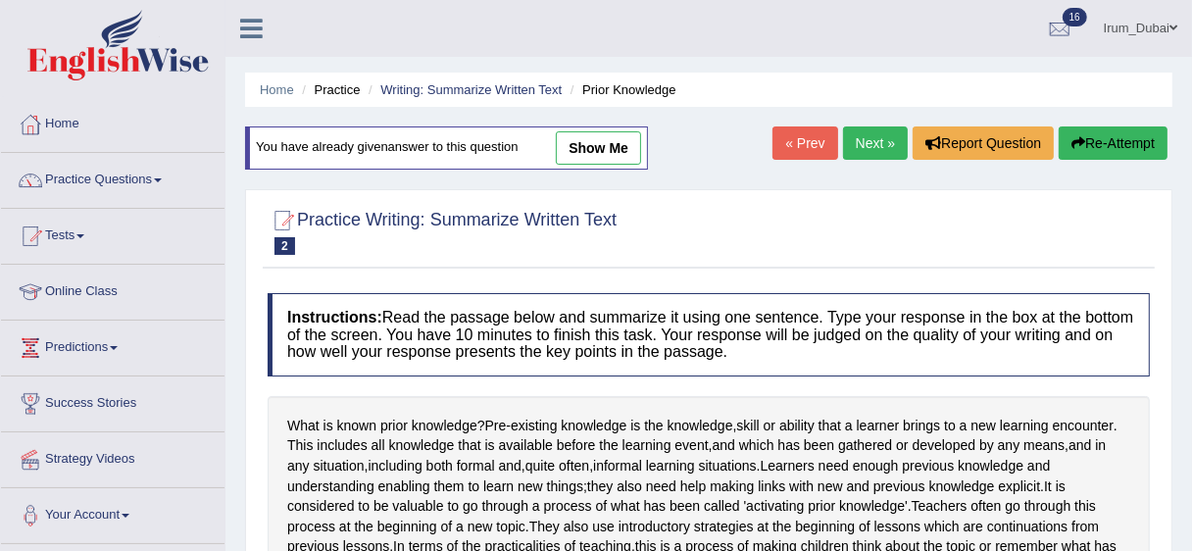
click at [602, 145] on link "show me" at bounding box center [598, 147] width 85 height 33
type textarea "Pre-existing knowledge is the knowledge, skill, or ability that a learner bring…"
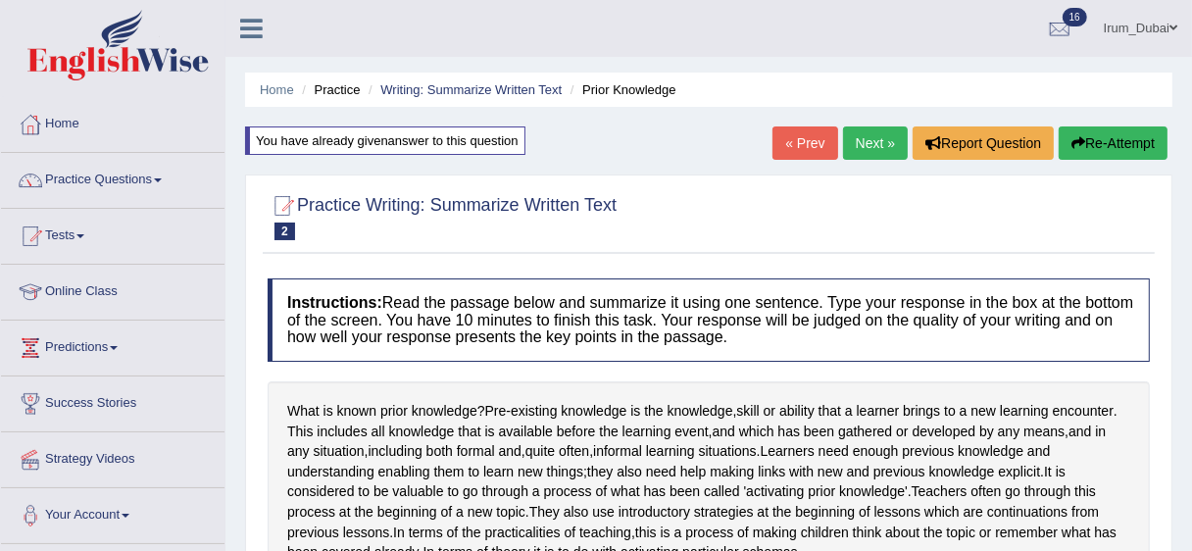
click at [1131, 140] on button "Re-Attempt" at bounding box center [1113, 142] width 109 height 33
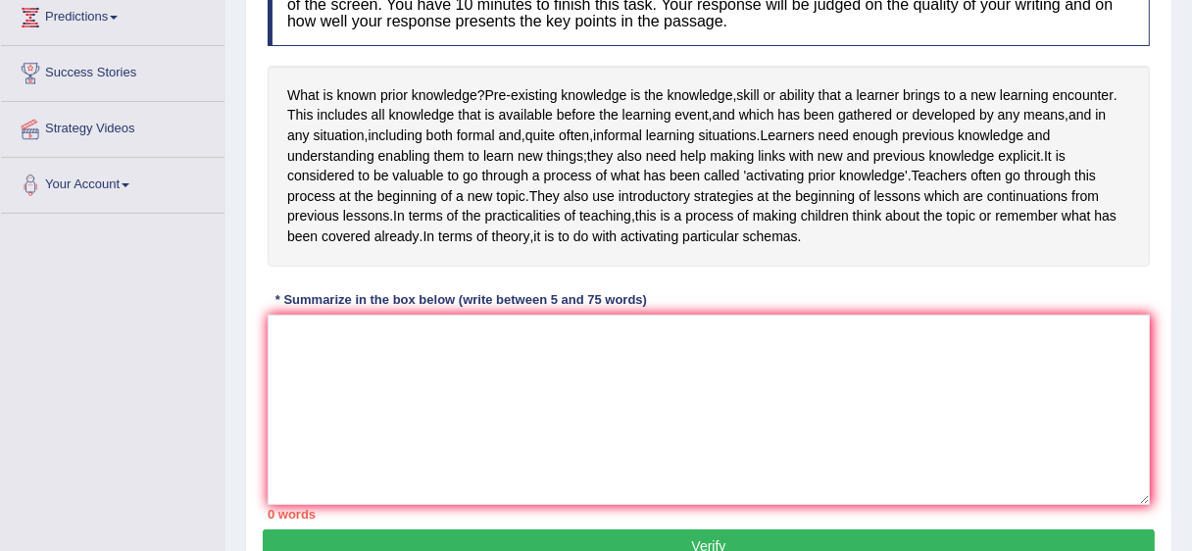
scroll to position [336, 0]
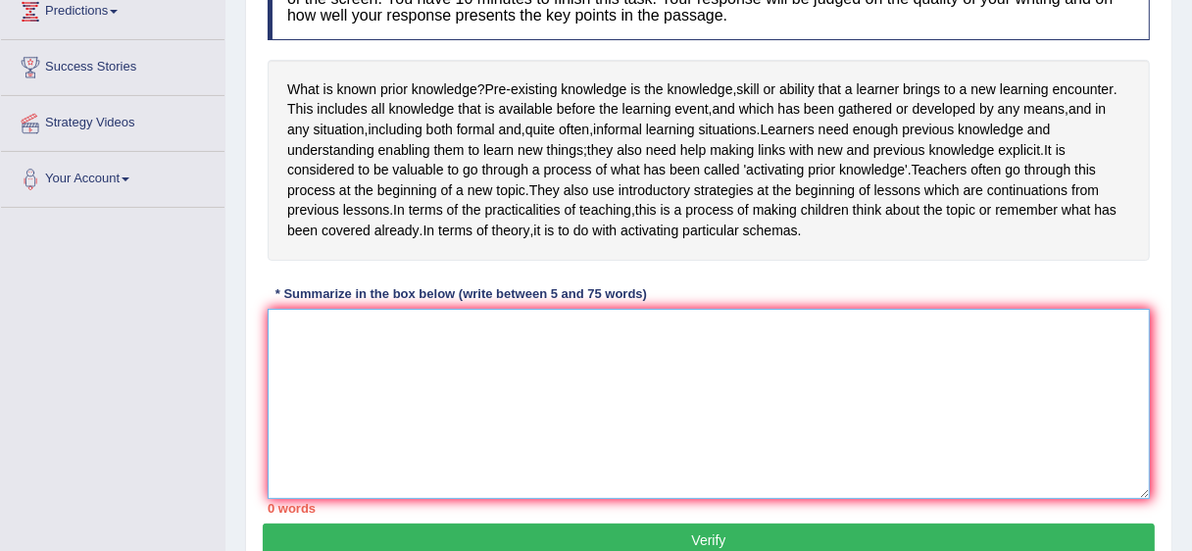
click at [865, 348] on textarea at bounding box center [709, 404] width 882 height 190
paste textarea "Pre-existing knowledge is the knowledge, skill, or ability that a learner bring…"
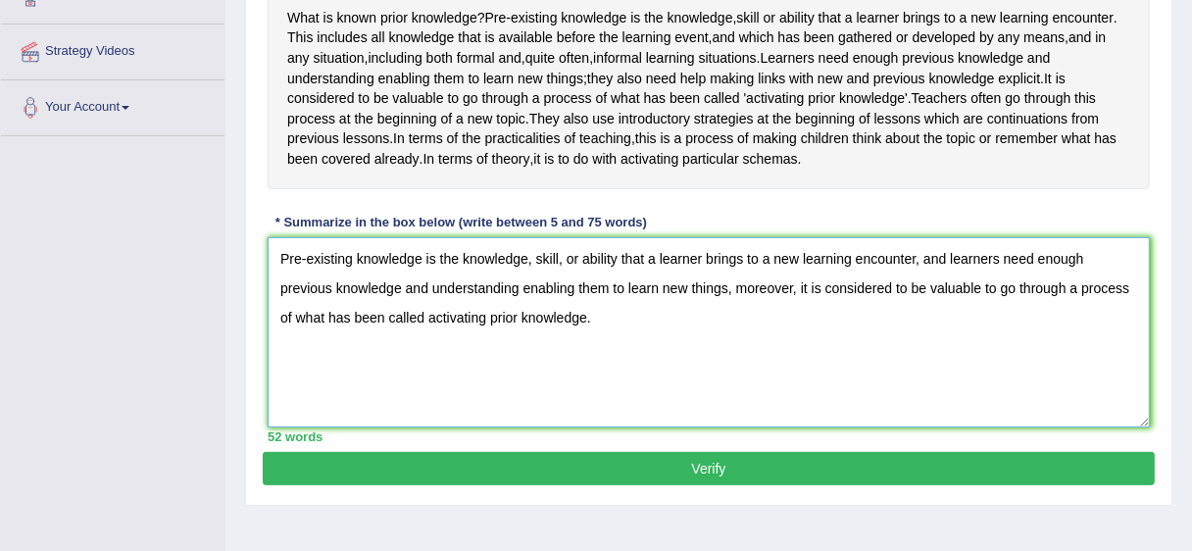
scroll to position [413, 0]
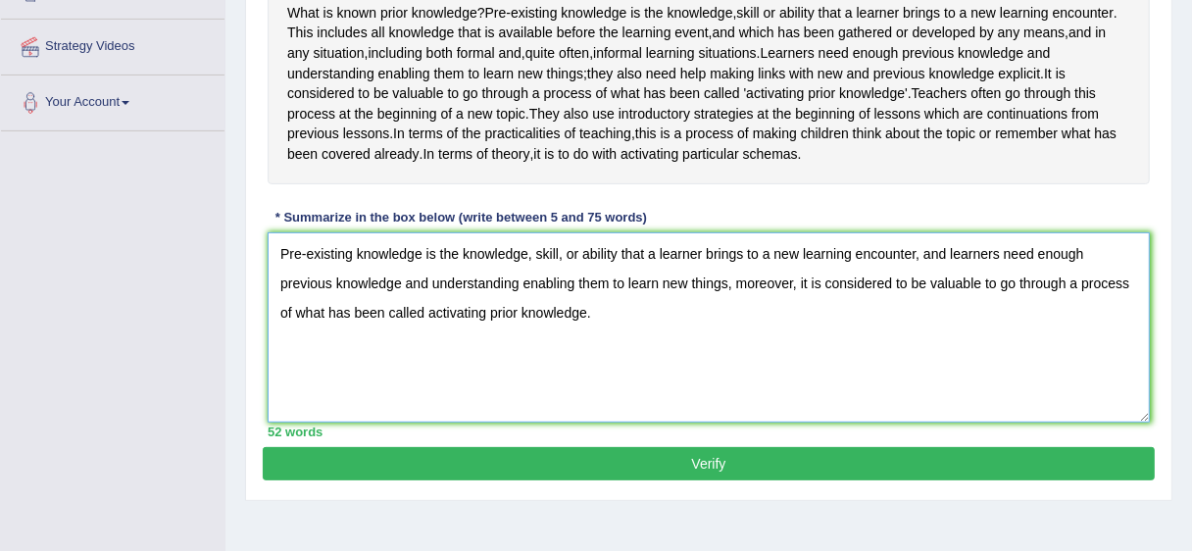
type textarea "Pre-existing knowledge is the knowledge, skill, or ability that a learner bring…"
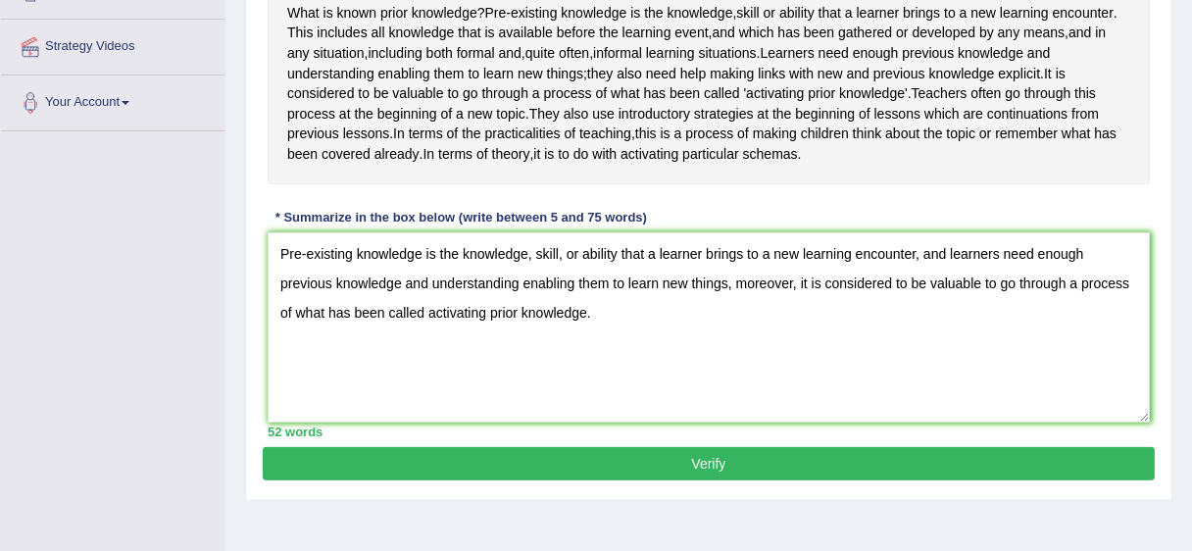
click at [706, 480] on button "Verify" at bounding box center [709, 463] width 892 height 33
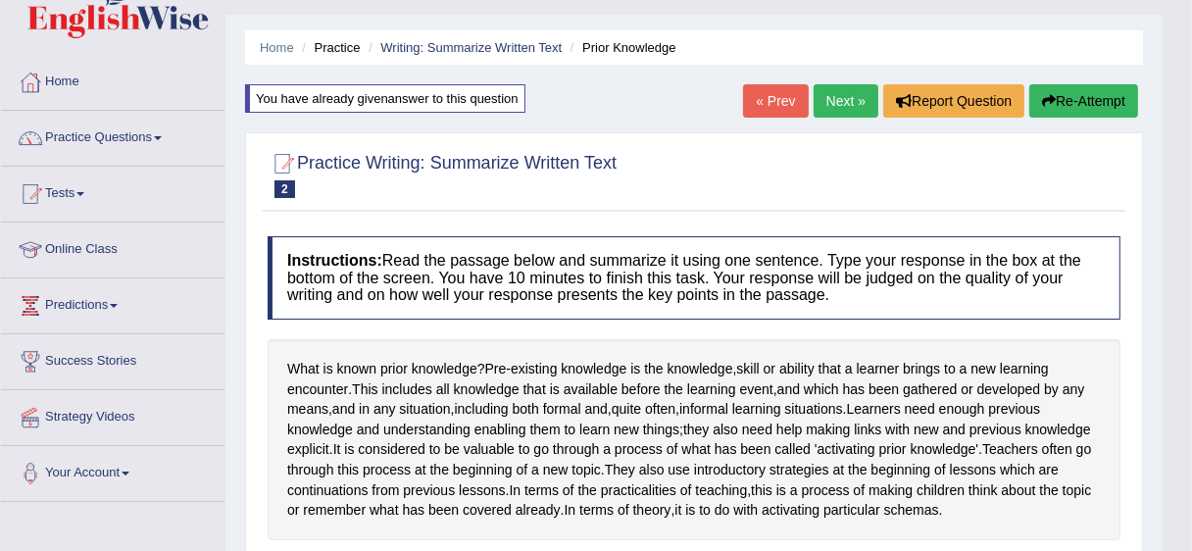
scroll to position [0, 0]
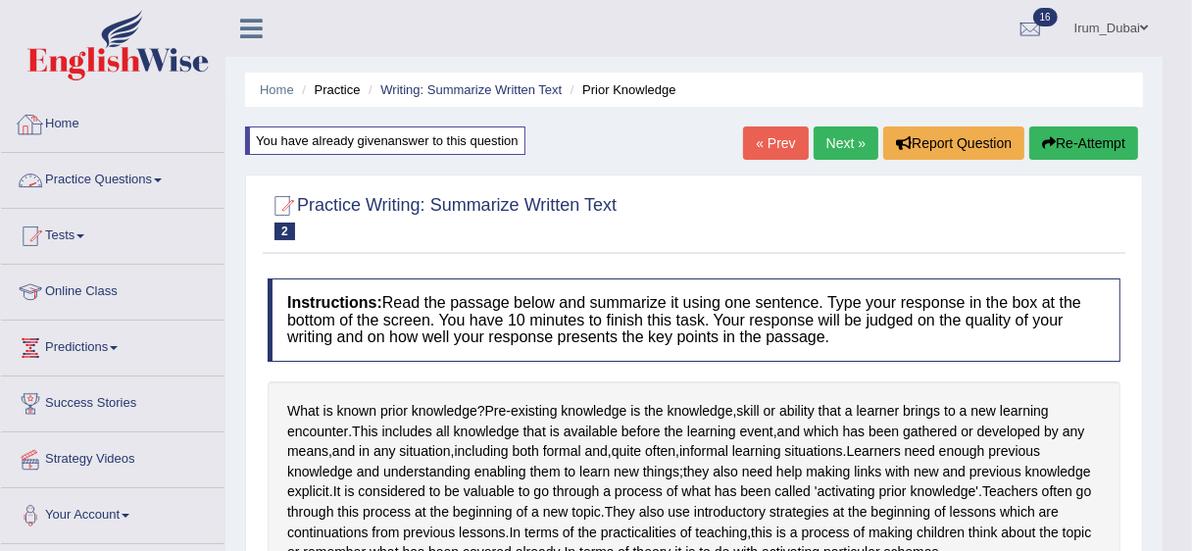
click at [160, 199] on link "Practice Questions" at bounding box center [112, 177] width 223 height 49
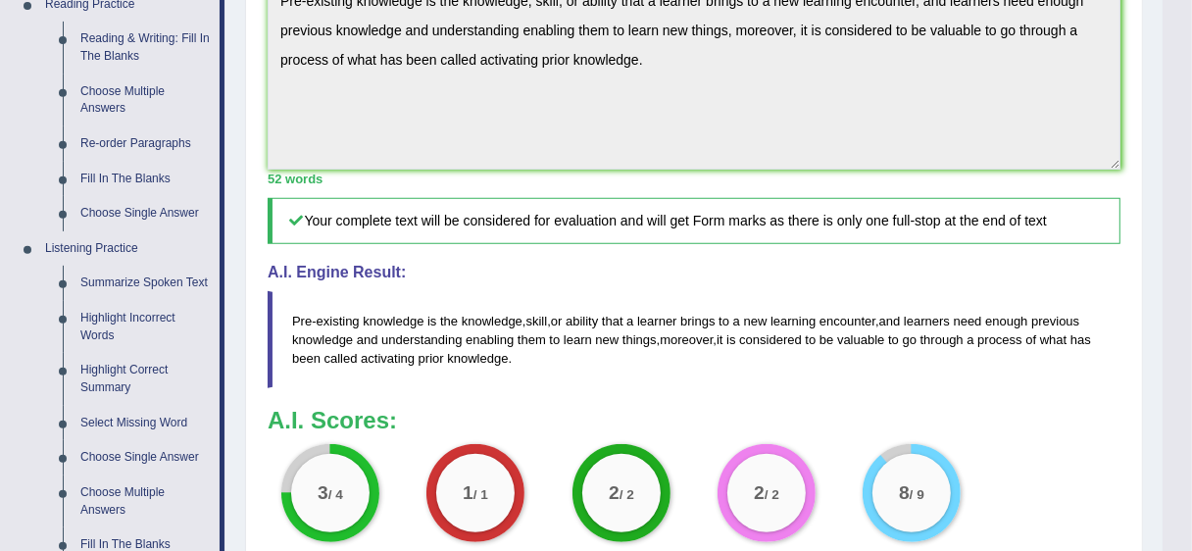
scroll to position [635, 0]
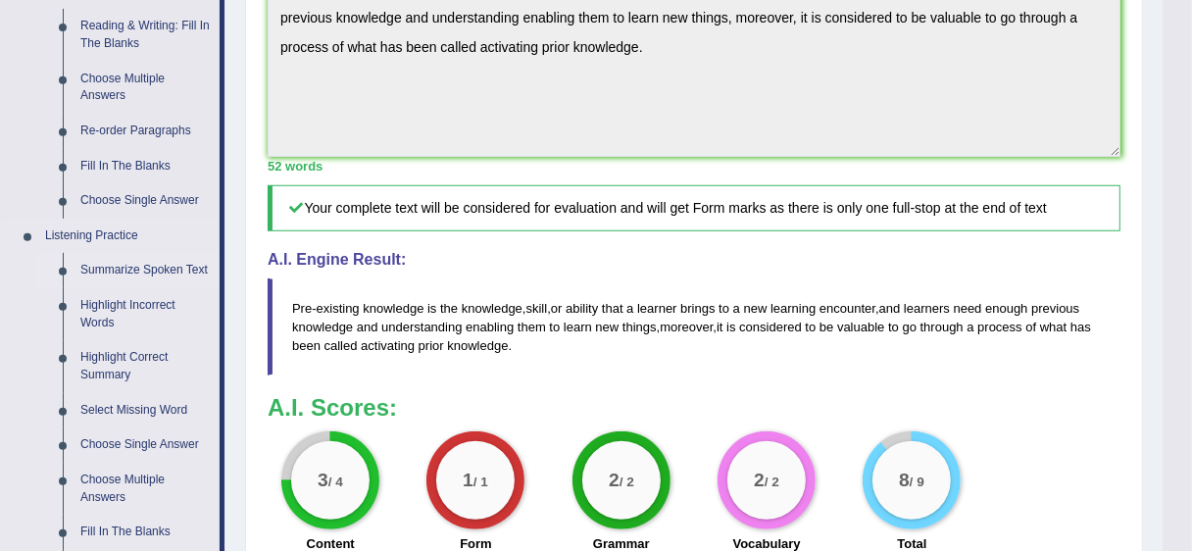
click at [131, 253] on link "Summarize Spoken Text" at bounding box center [146, 270] width 148 height 35
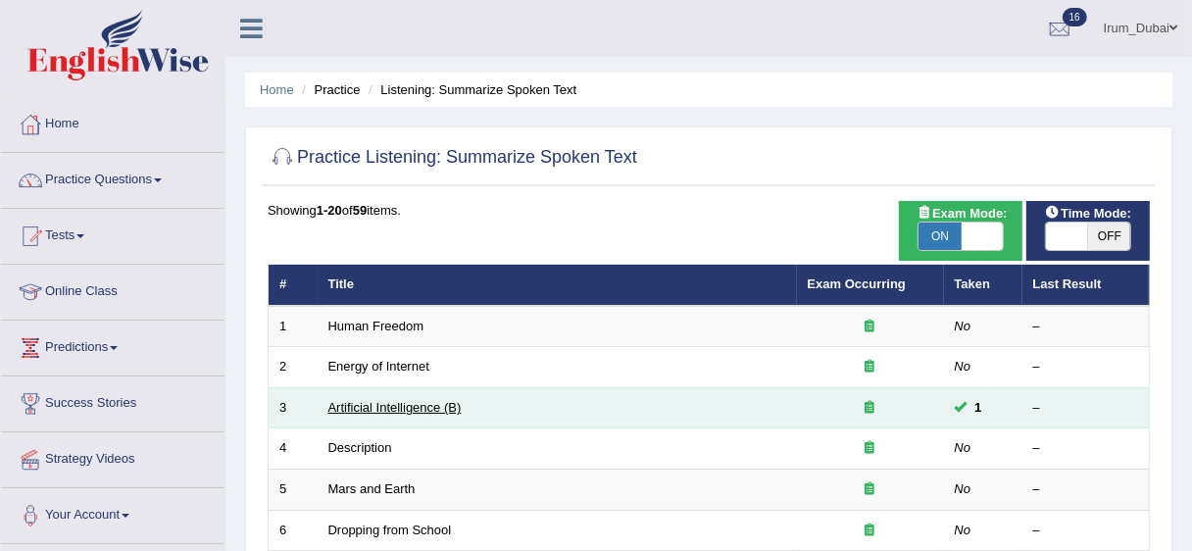
click at [371, 408] on link "Artificial Intelligence (B)" at bounding box center [394, 407] width 133 height 15
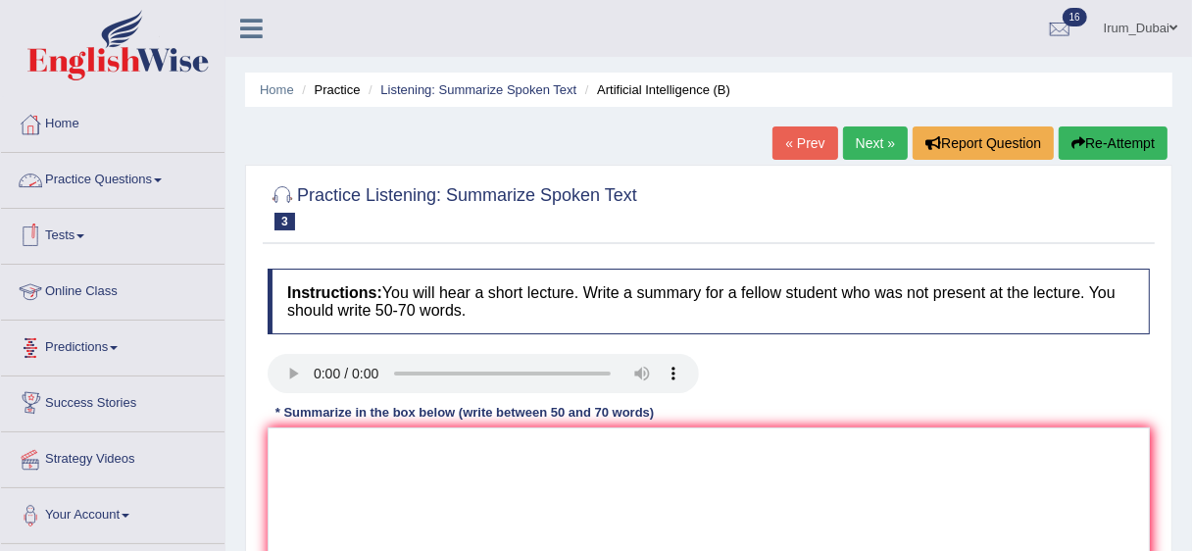
click at [77, 225] on link "Tests" at bounding box center [112, 233] width 223 height 49
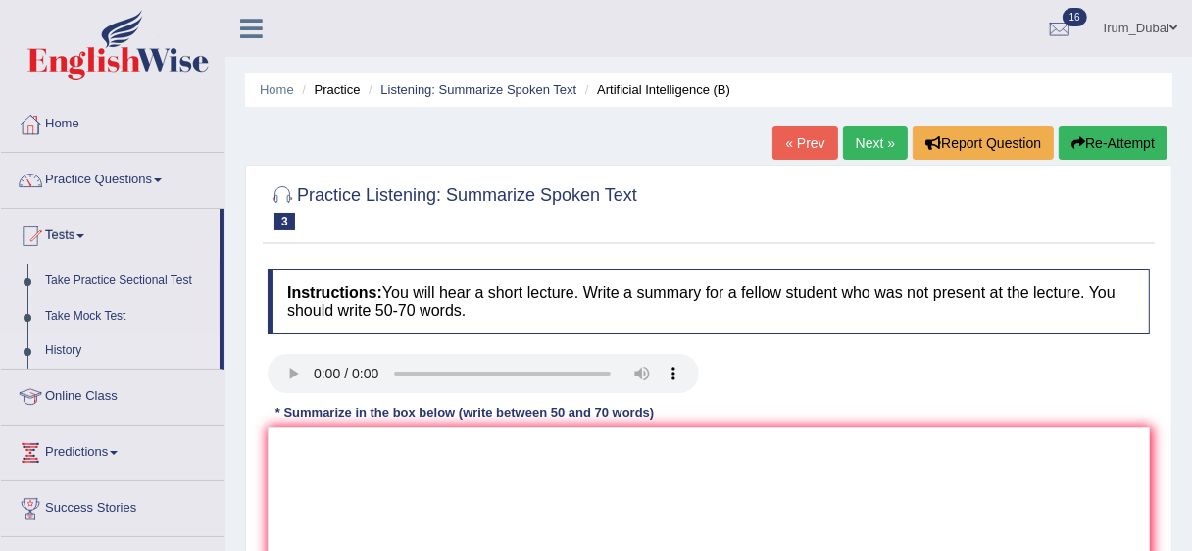
click at [62, 347] on link "History" at bounding box center [127, 350] width 183 height 35
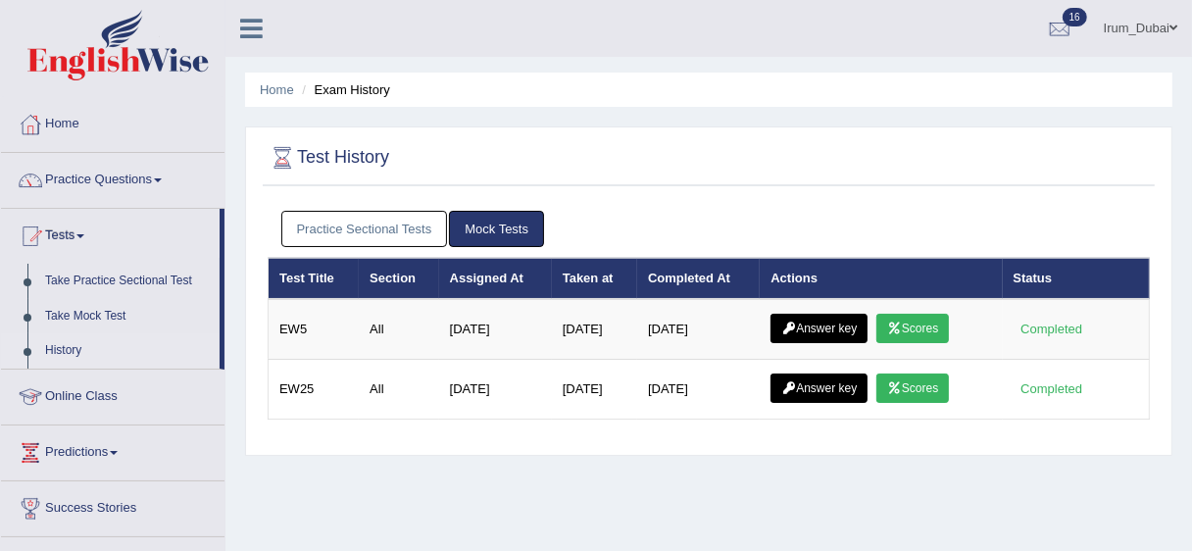
click at [339, 227] on link "Practice Sectional Tests" at bounding box center [364, 229] width 167 height 36
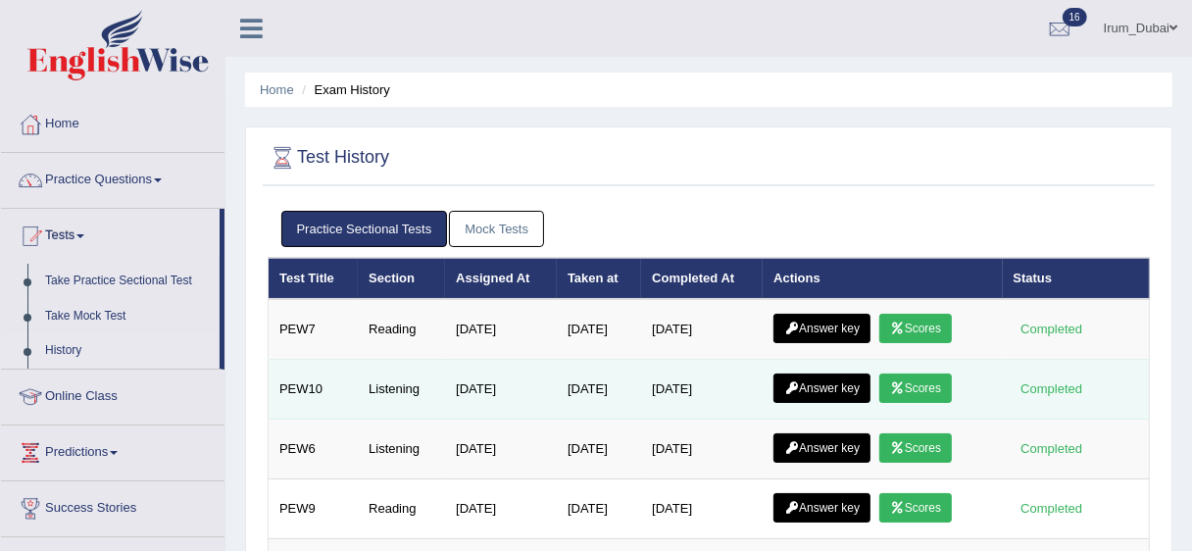
click at [828, 386] on link "Answer key" at bounding box center [821, 387] width 97 height 29
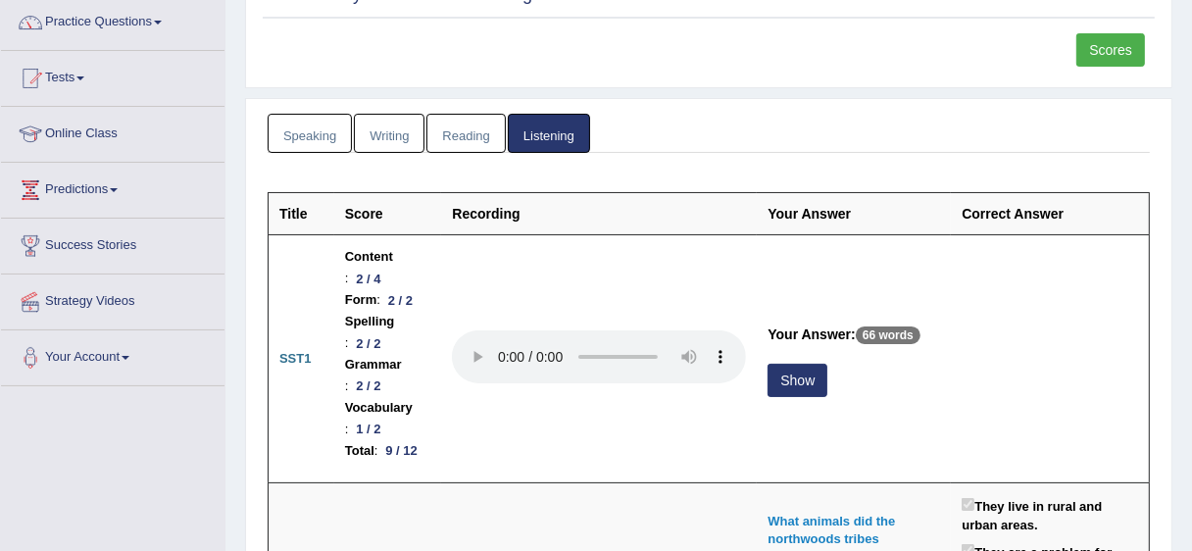
scroll to position [168, 0]
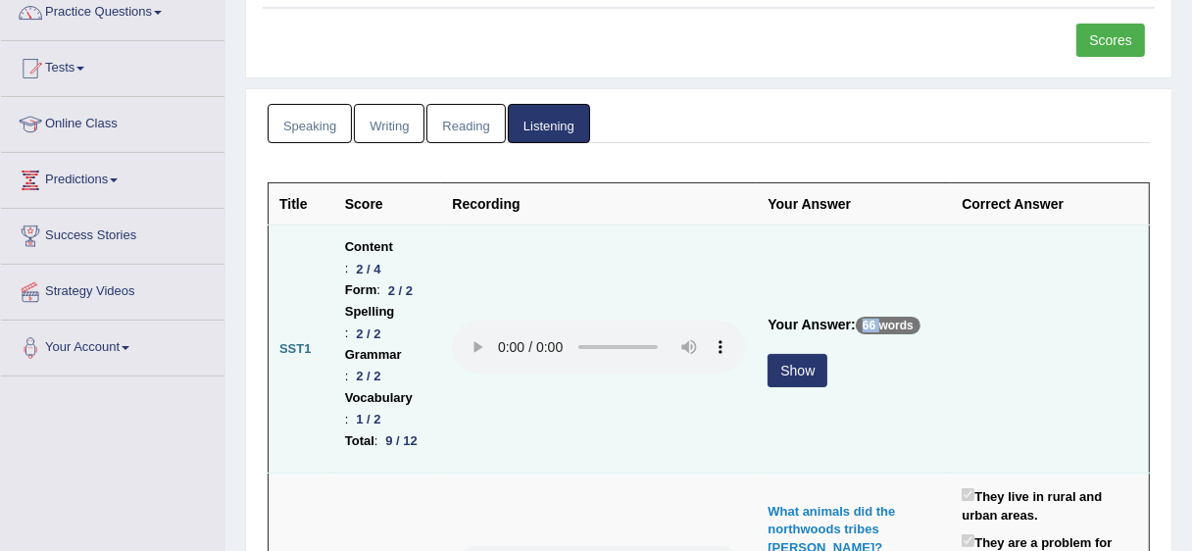
drag, startPoint x: 854, startPoint y: 333, endPoint x: 882, endPoint y: 332, distance: 28.4
click at [882, 330] on p "66 words" at bounding box center [888, 326] width 65 height 18
click at [780, 386] on button "Show" at bounding box center [798, 370] width 60 height 33
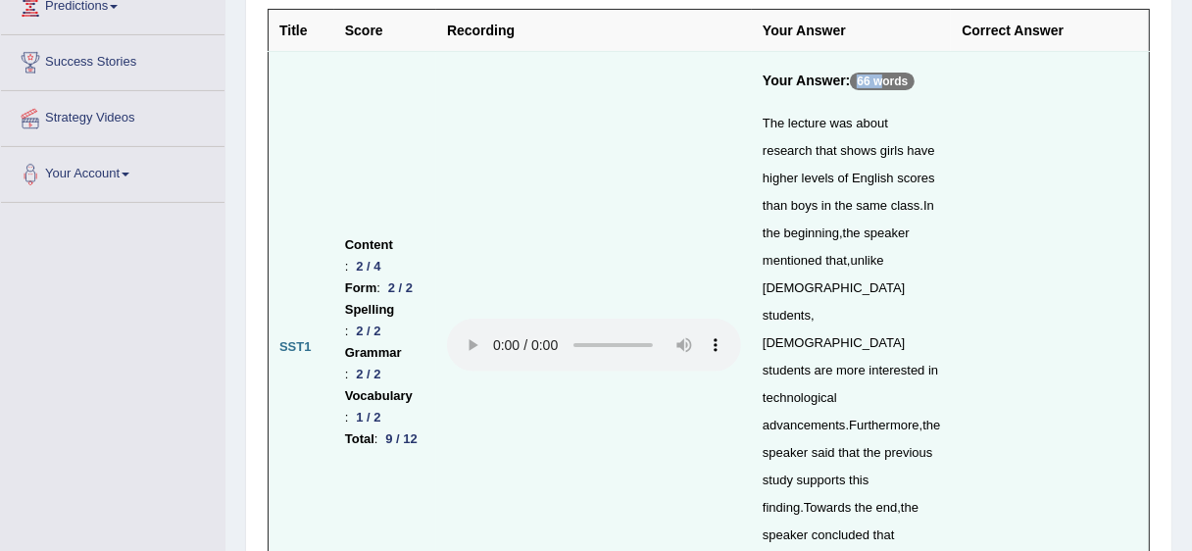
scroll to position [421, 0]
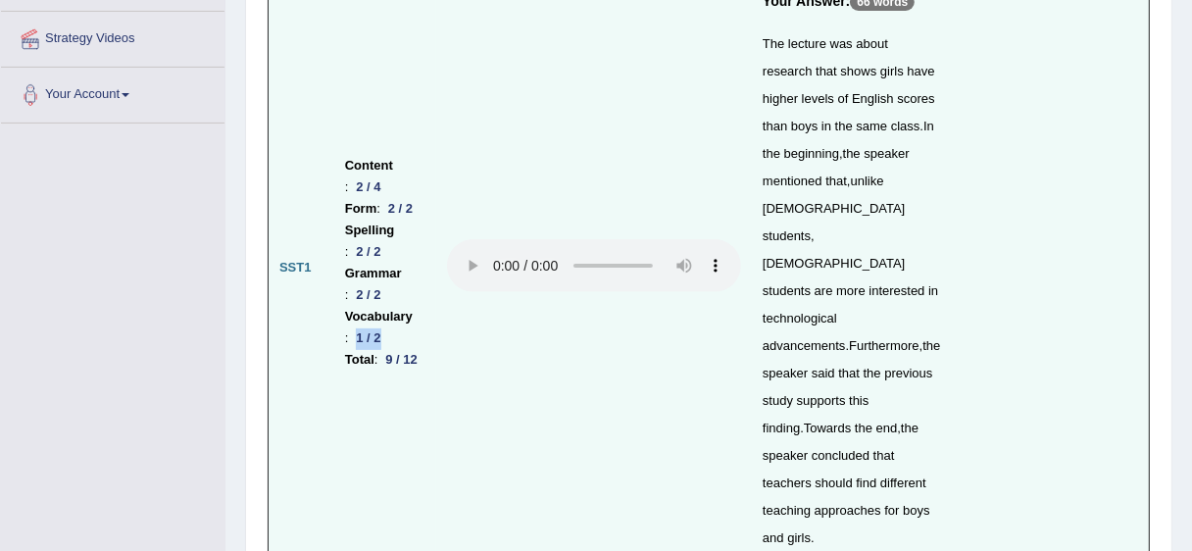
click at [377, 328] on div "1 / 2" at bounding box center [368, 338] width 40 height 21
click at [379, 349] on li "Total : 9 / 12" at bounding box center [385, 360] width 80 height 22
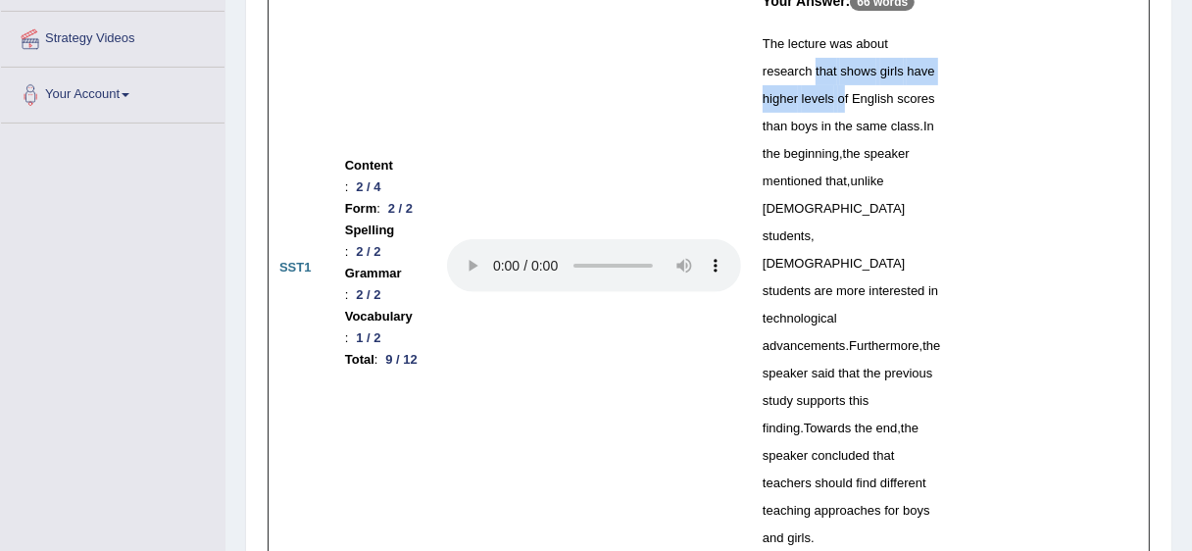
drag, startPoint x: 757, startPoint y: 72, endPoint x: 802, endPoint y: 87, distance: 47.7
click at [802, 87] on td "Your Answer: 66 words The lecture was about research that shows girls have high…" at bounding box center [851, 268] width 199 height 591
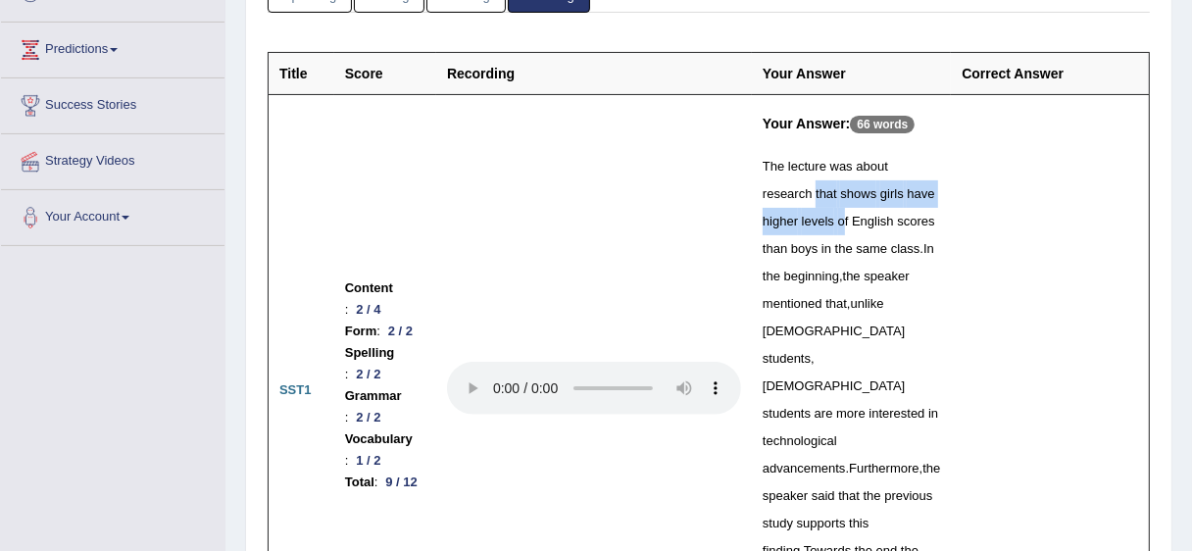
scroll to position [357, 0]
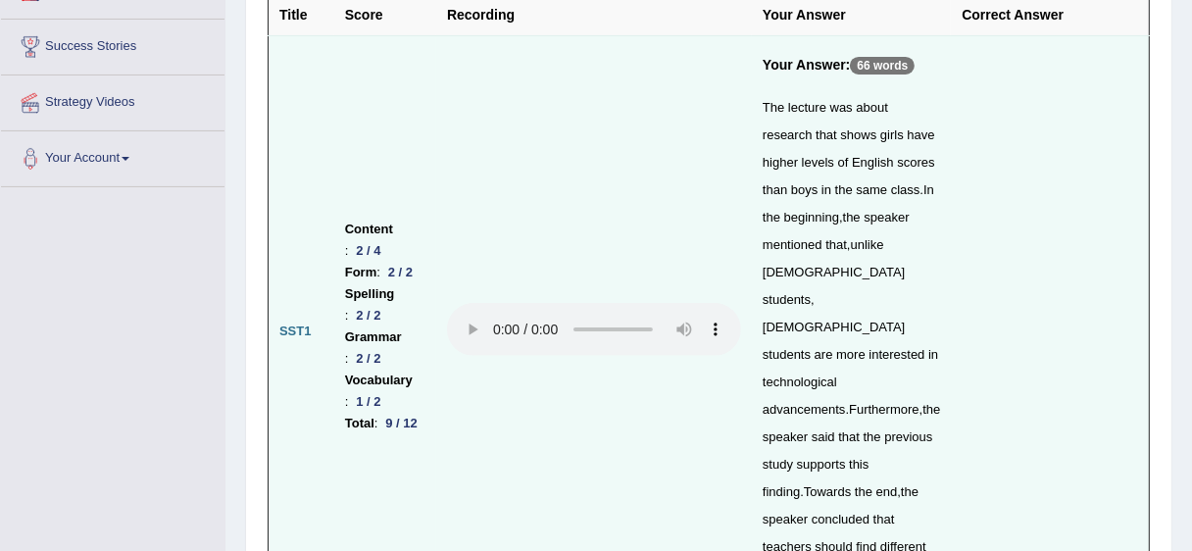
click at [833, 347] on span "are" at bounding box center [824, 354] width 19 height 15
click at [852, 155] on span "English" at bounding box center [873, 162] width 42 height 15
drag, startPoint x: 837, startPoint y: 224, endPoint x: 856, endPoint y: 273, distance: 51.5
click at [856, 268] on div "The lecture was about research that shows girls have higher levels of English s…" at bounding box center [851, 354] width 177 height 521
click at [811, 372] on div "The lecture was about research that shows girls have higher levels of English s…" at bounding box center [851, 354] width 177 height 521
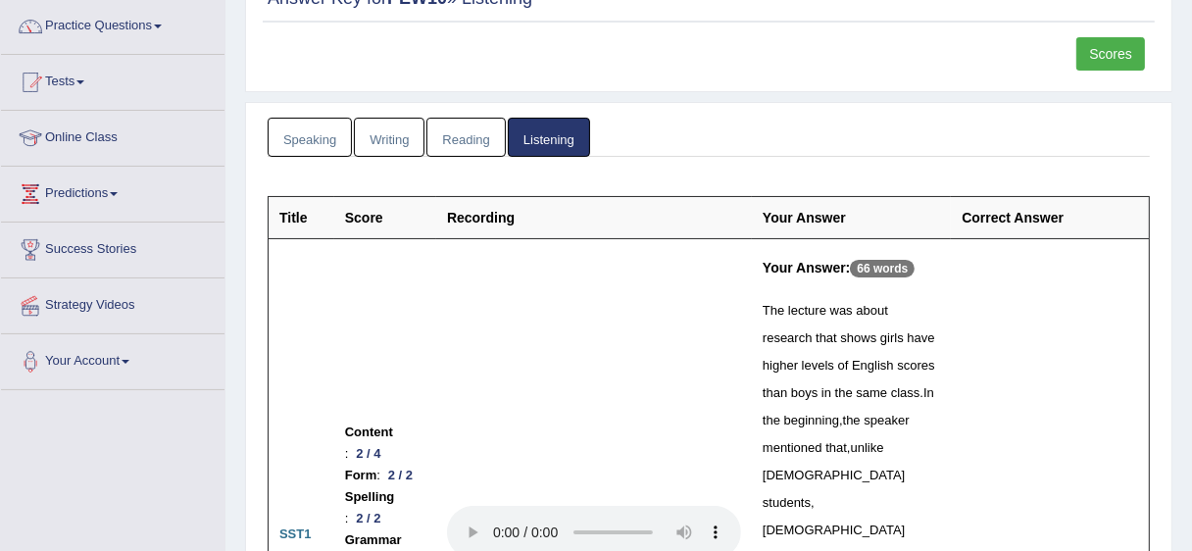
scroll to position [0, 0]
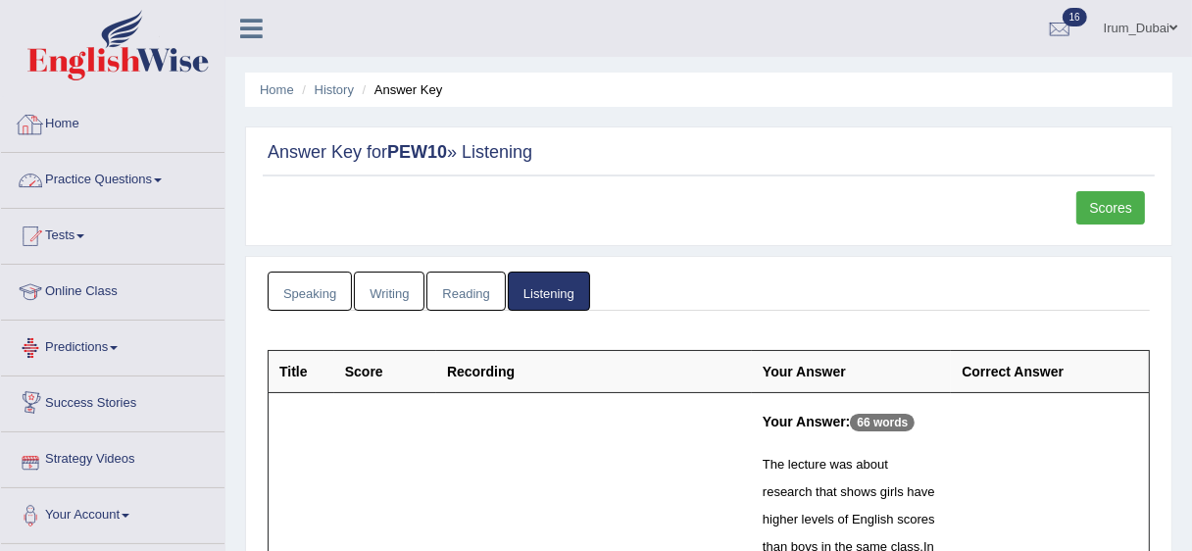
click at [109, 121] on link "Home" at bounding box center [112, 121] width 223 height 49
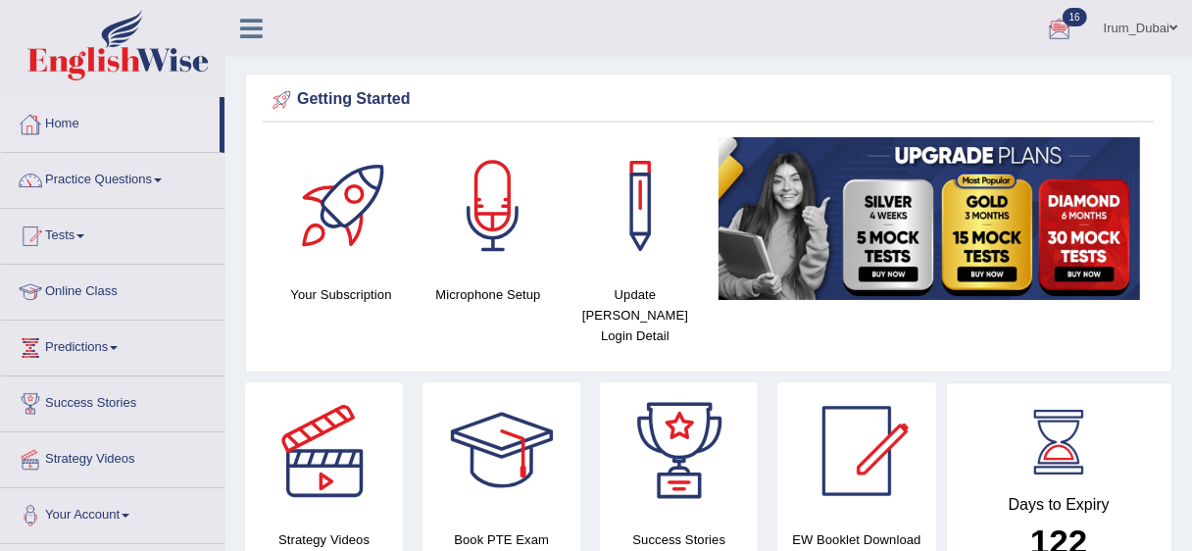
click at [87, 119] on link "Home" at bounding box center [110, 121] width 219 height 49
click at [80, 235] on link "Tests" at bounding box center [112, 233] width 223 height 49
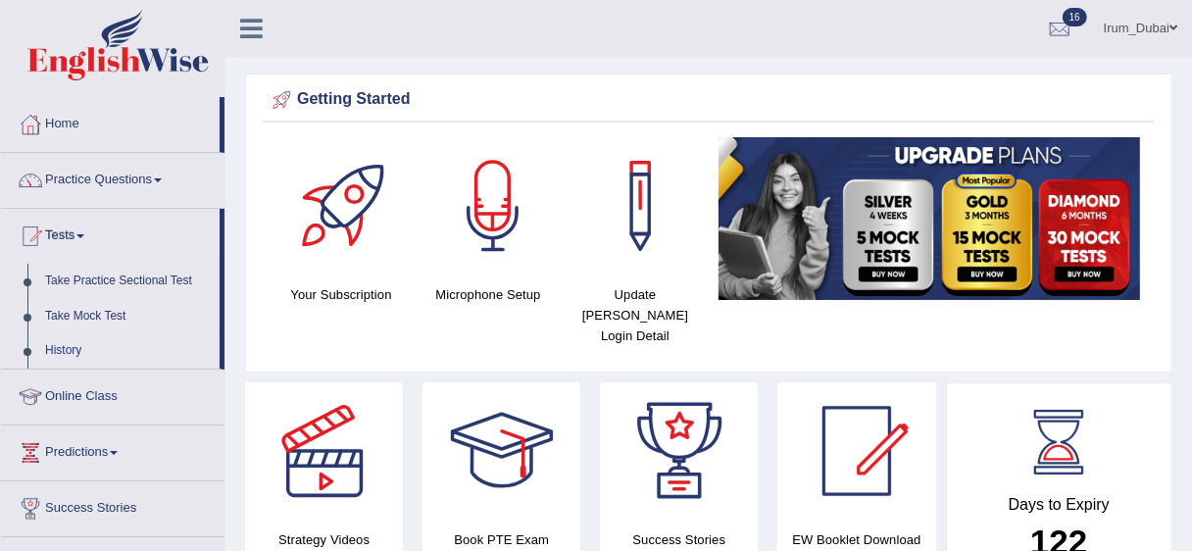
click at [98, 316] on link "Take Mock Test" at bounding box center [127, 316] width 183 height 35
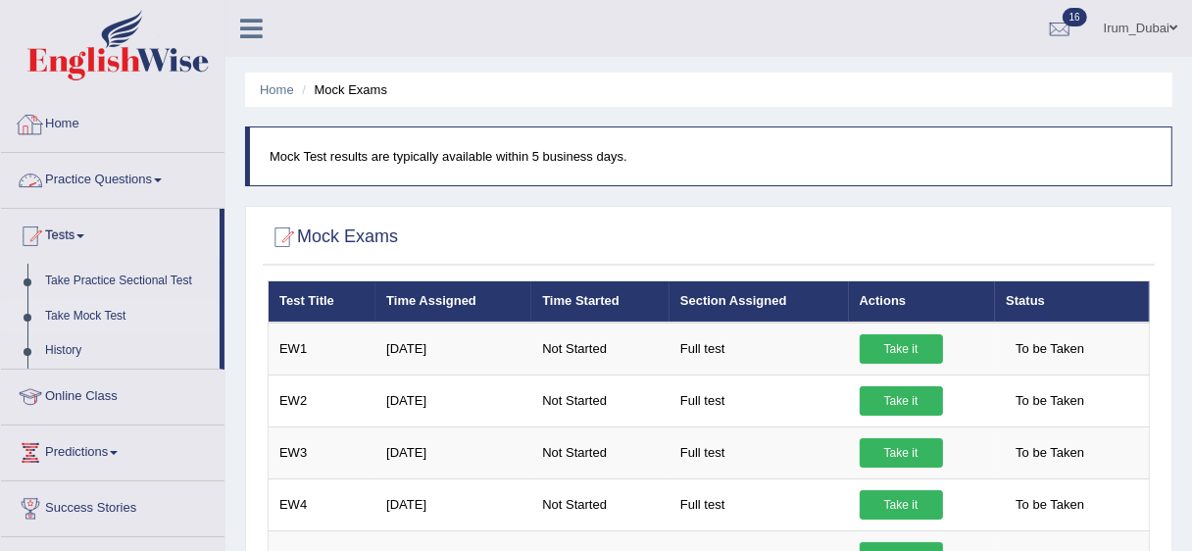
click at [138, 139] on link "Home" at bounding box center [112, 121] width 223 height 49
